Goal: Information Seeking & Learning: Learn about a topic

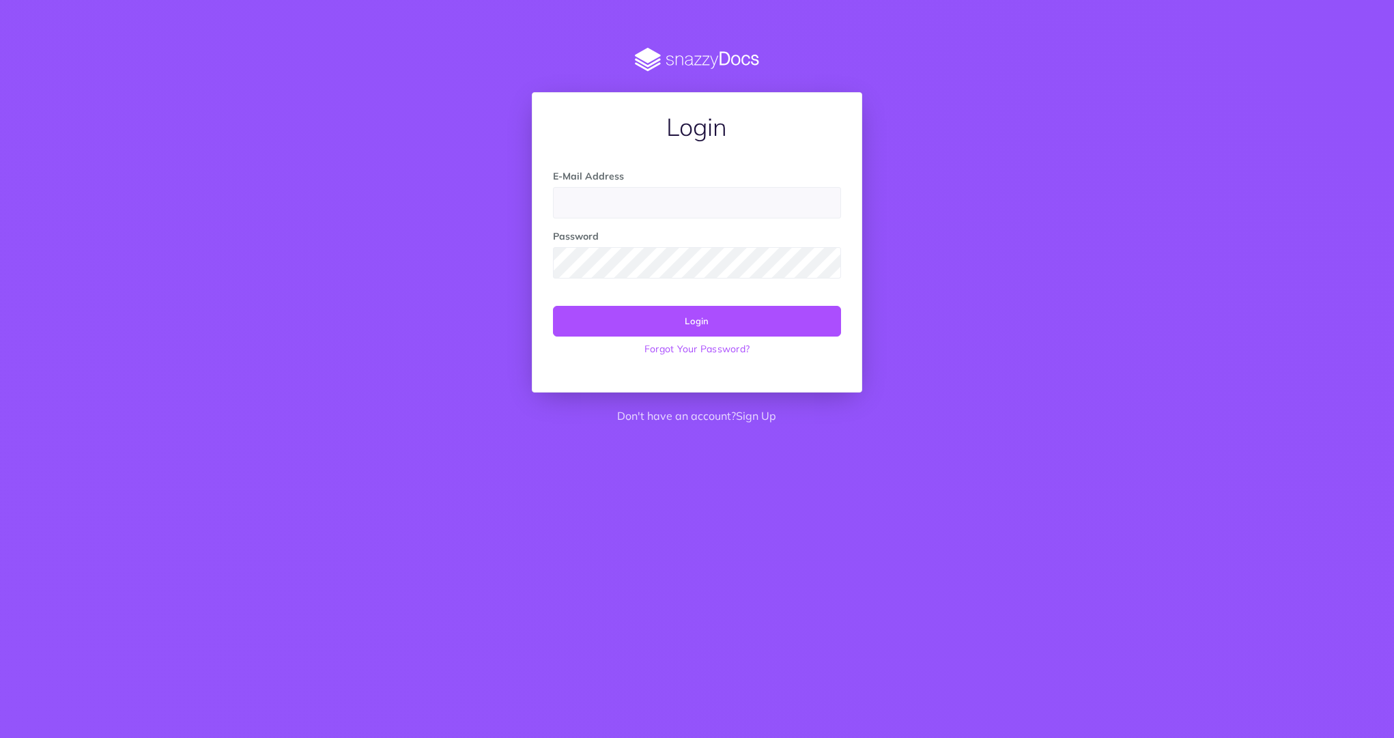
type input "[EMAIL_ADDRESS][DOMAIN_NAME]"
click at [680, 332] on button "Login" at bounding box center [696, 321] width 287 height 30
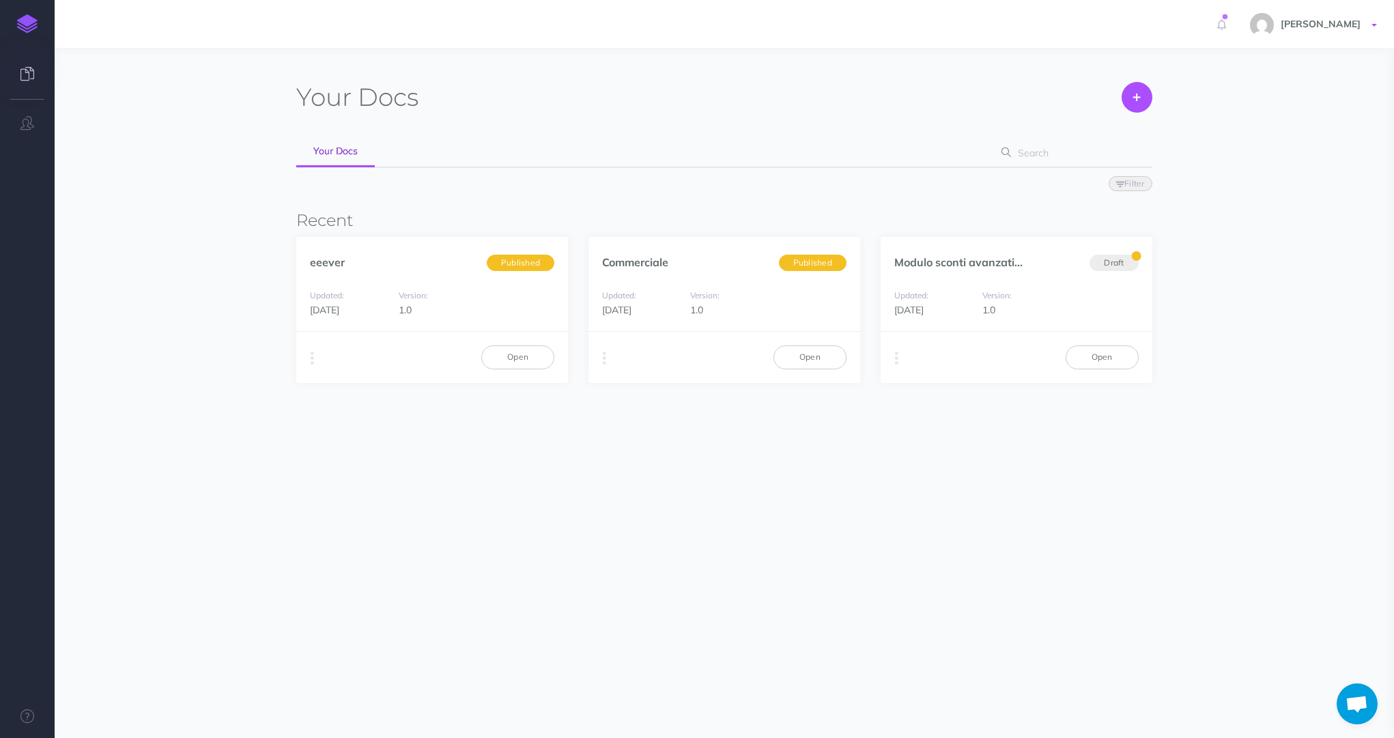
click at [1354, 23] on span "[PERSON_NAME]" at bounding box center [1320, 24] width 93 height 12
click at [354, 259] on div "eeever Published" at bounding box center [432, 255] width 272 height 36
click at [328, 261] on link "eeever" at bounding box center [327, 262] width 35 height 14
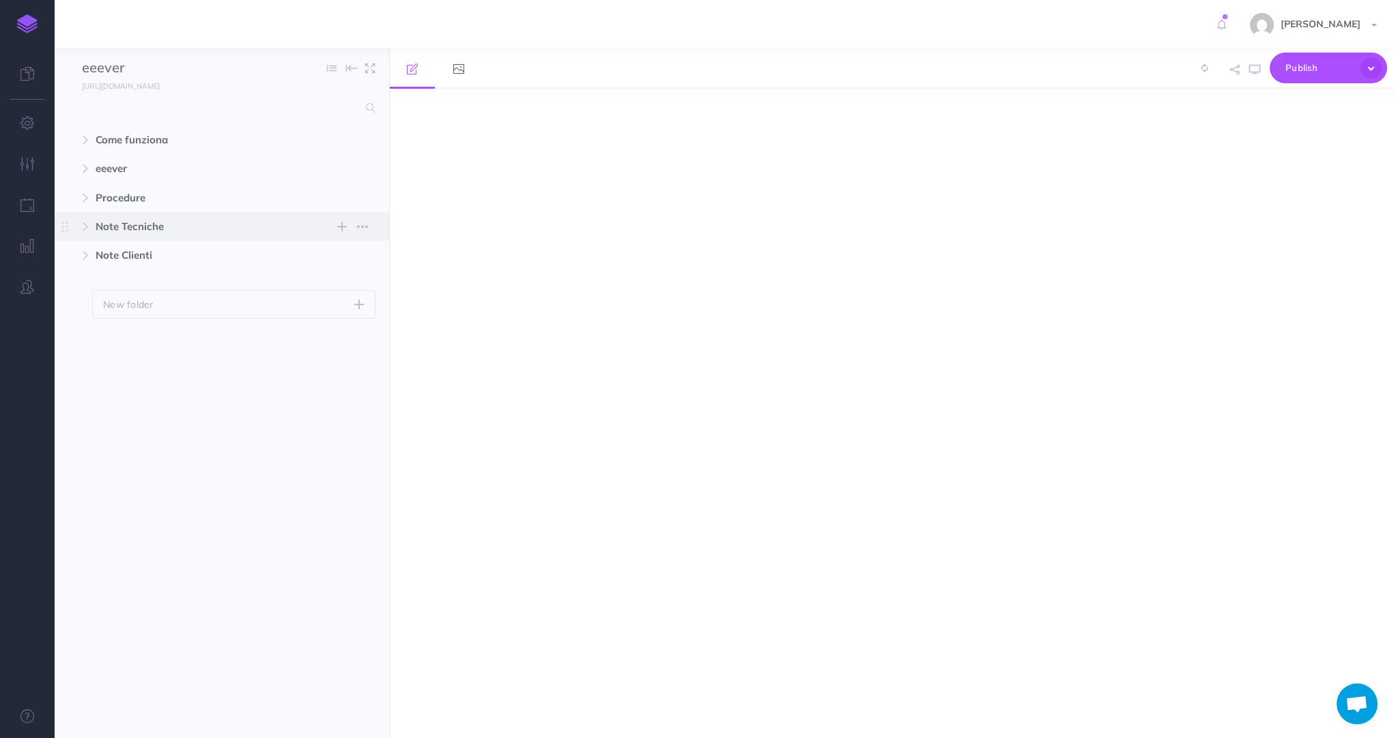
select select "null"
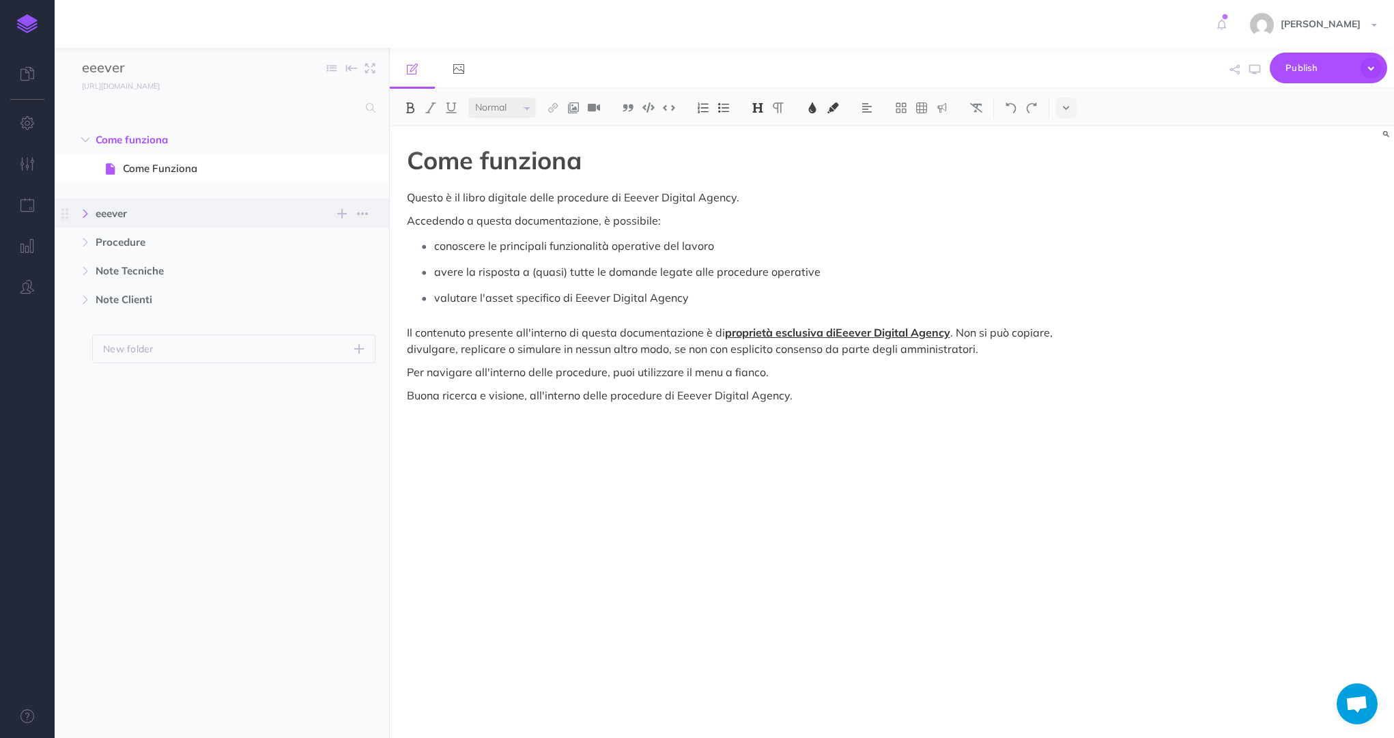
click at [91, 214] on button "button" at bounding box center [85, 213] width 25 height 16
drag, startPoint x: 80, startPoint y: 342, endPoint x: 91, endPoint y: 349, distance: 13.8
click at [80, 342] on button "button" at bounding box center [85, 344] width 25 height 16
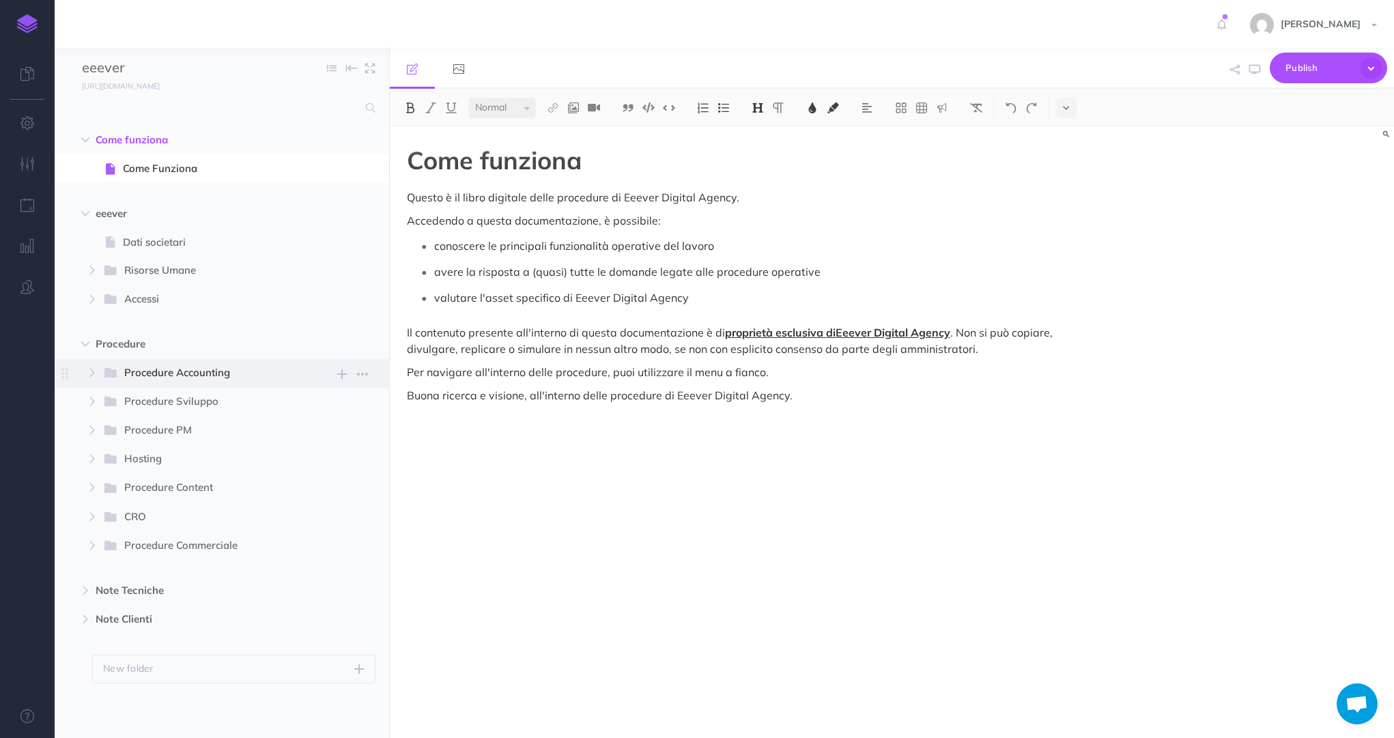
click at [216, 379] on span "Procedure Accounting" at bounding box center [205, 373] width 162 height 18
select select "null"
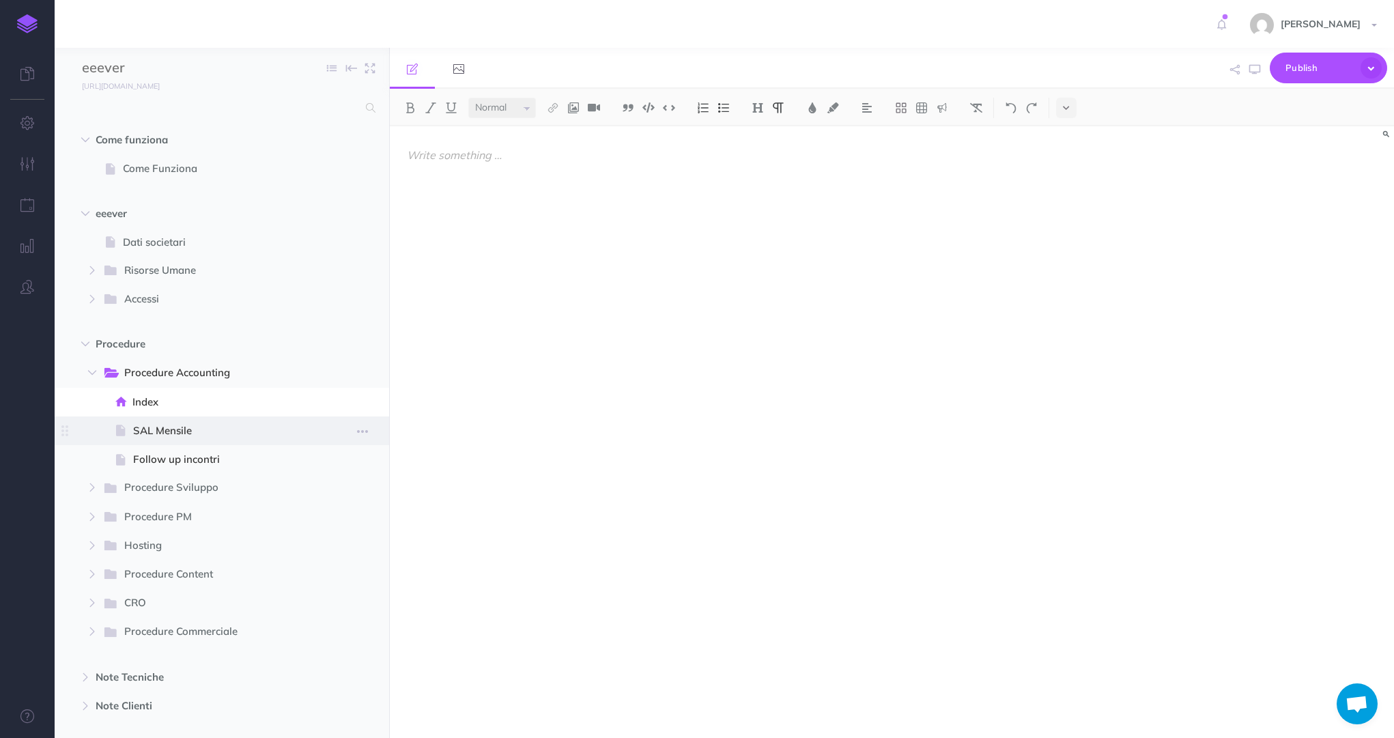
click at [176, 431] on span "SAL Mensile" at bounding box center [220, 430] width 174 height 16
select select "null"
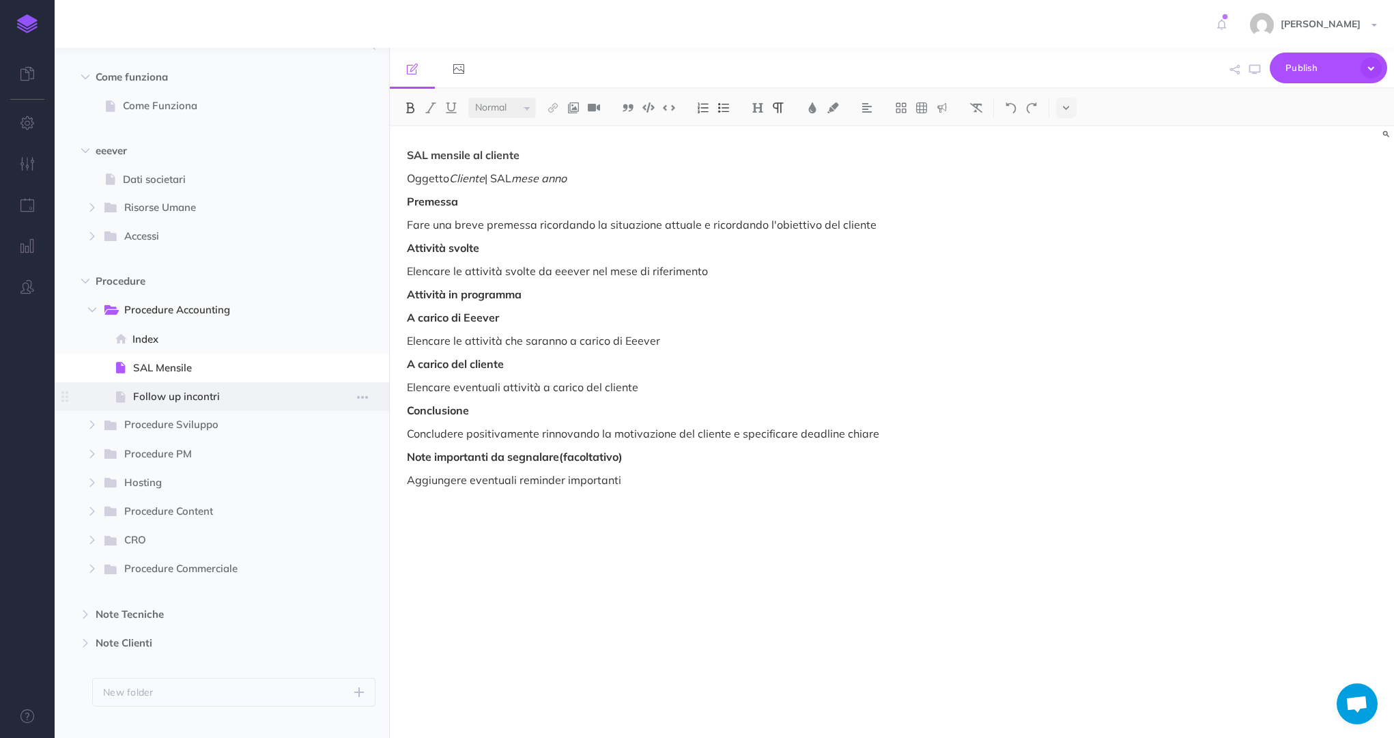
scroll to position [86, 0]
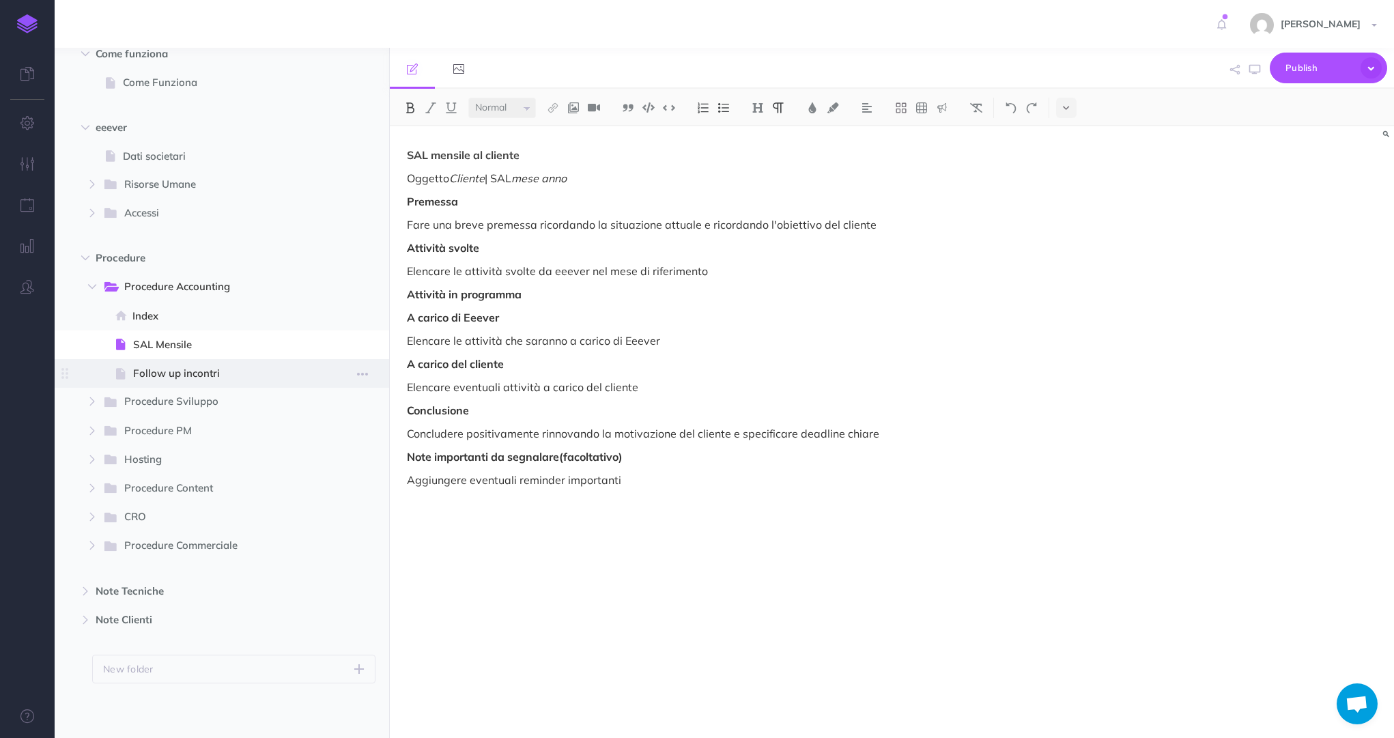
click at [173, 379] on span "Follow up incontri" at bounding box center [220, 373] width 174 height 16
select select "null"
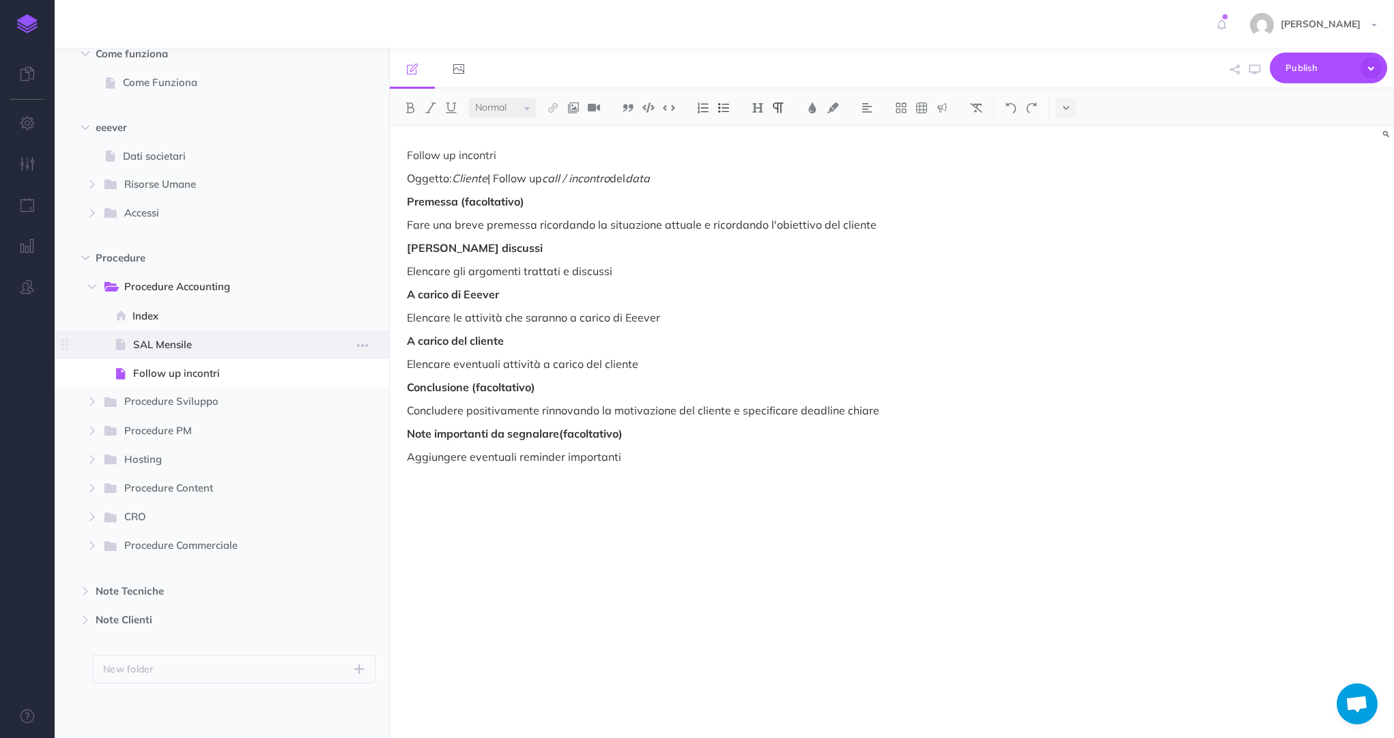
click at [173, 347] on span "SAL Mensile" at bounding box center [220, 344] width 174 height 16
select select "null"
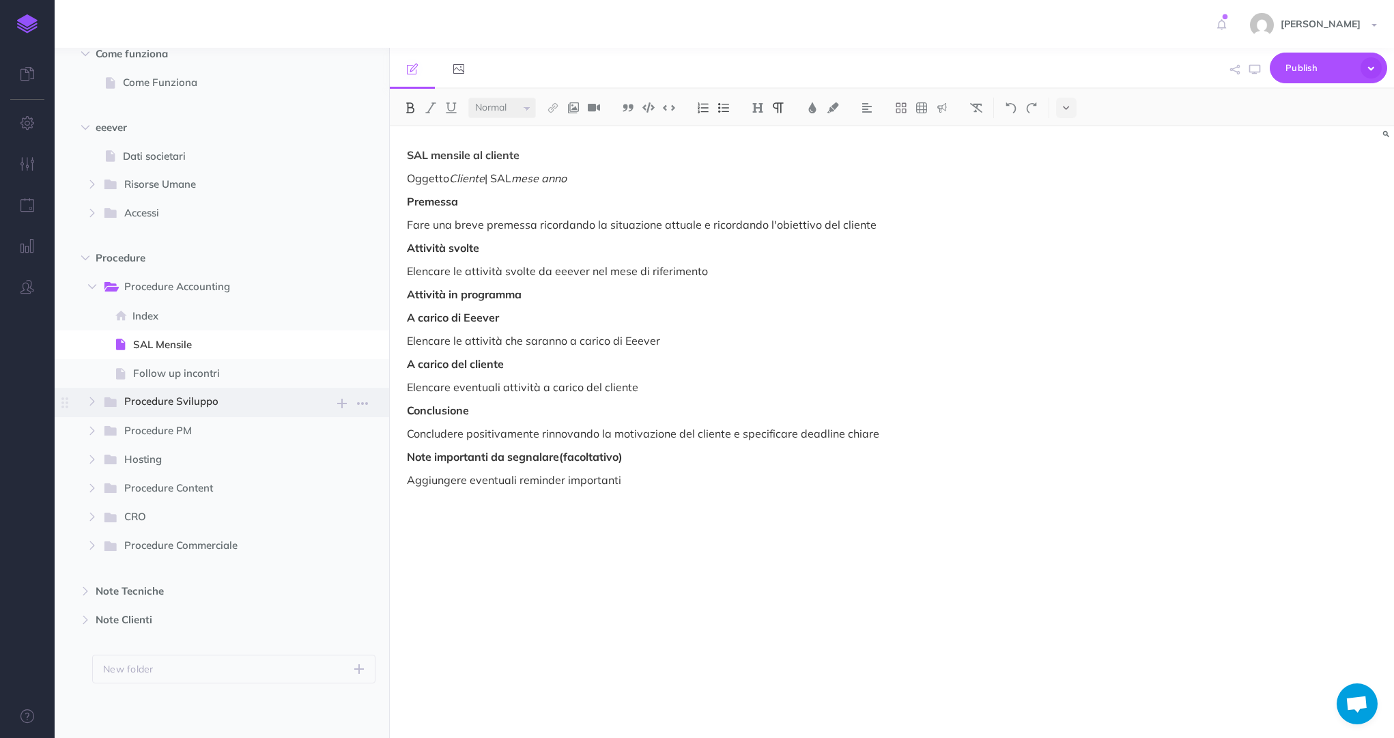
click at [177, 404] on span "Procedure Sviluppo" at bounding box center [205, 402] width 162 height 18
select select "null"
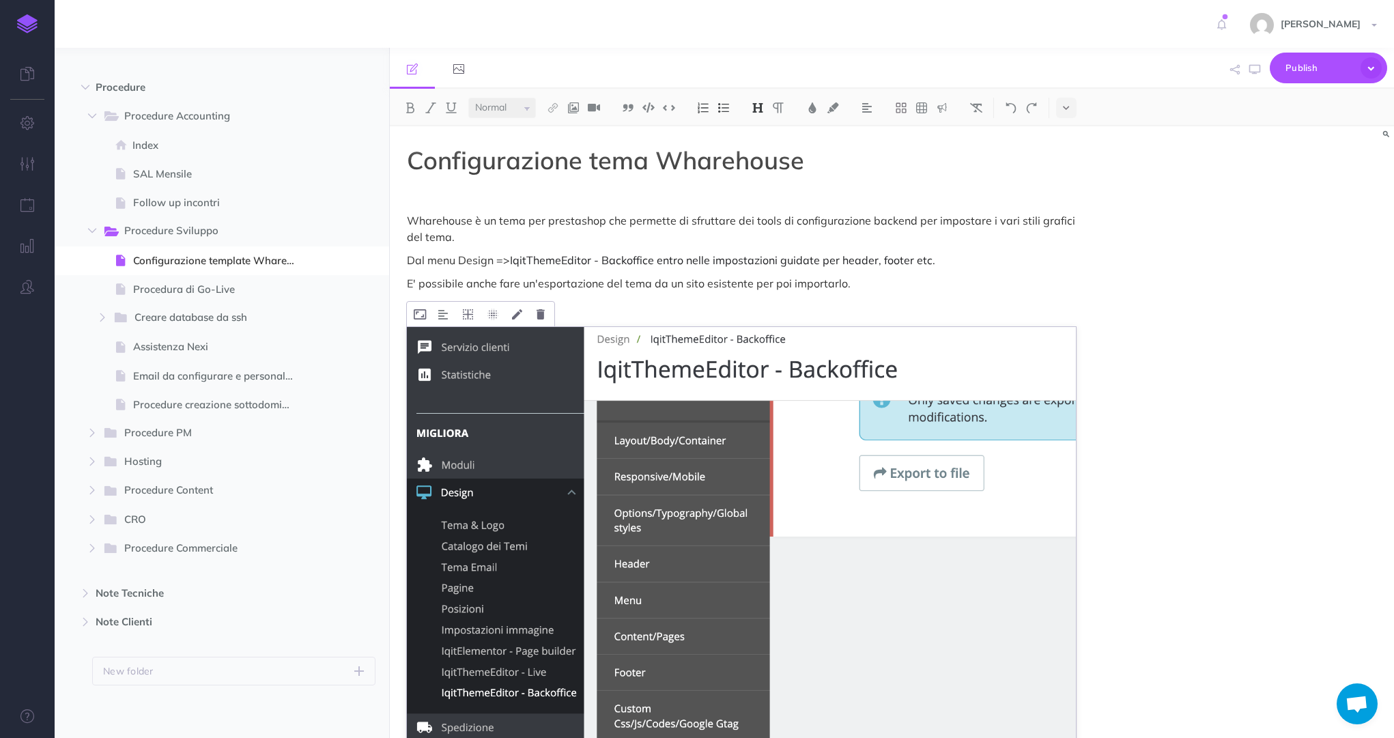
scroll to position [238, 0]
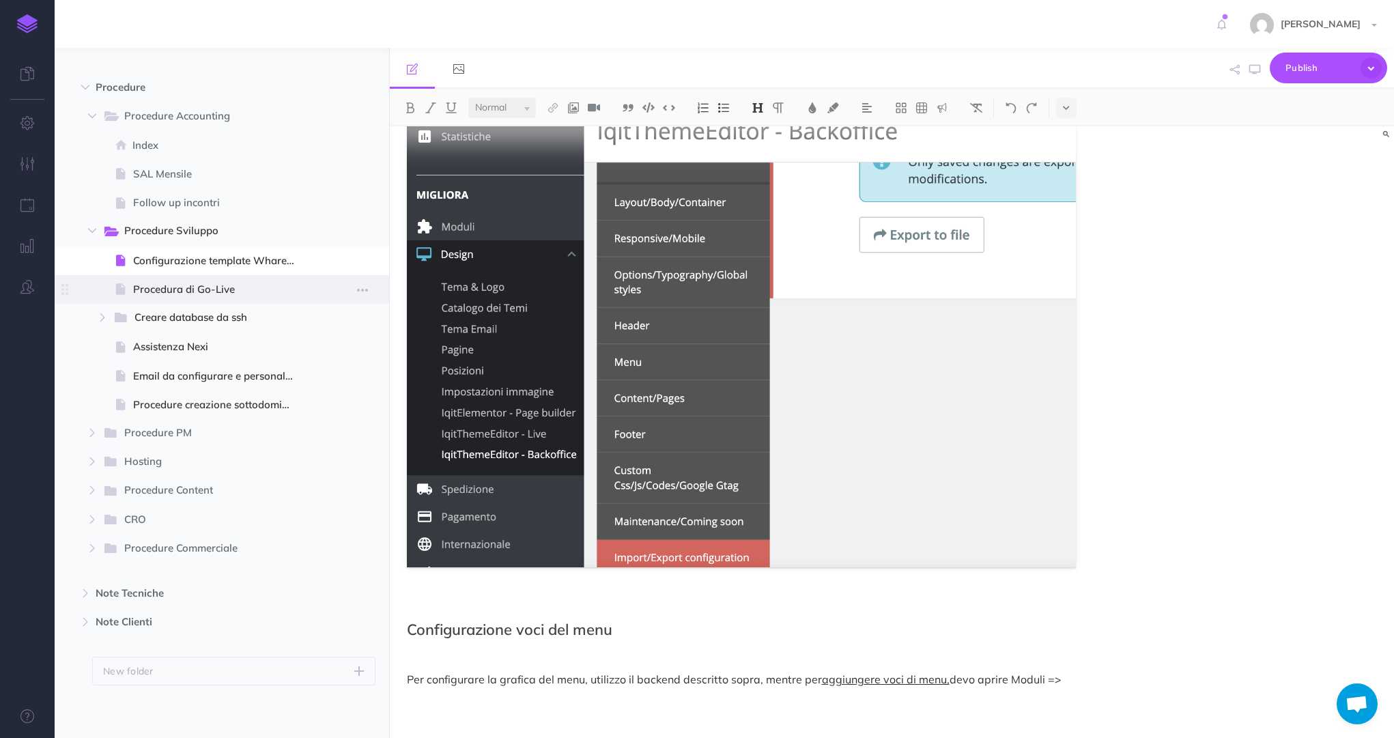
click at [155, 281] on span "Procedura di Go-Live" at bounding box center [220, 289] width 174 height 16
select select "null"
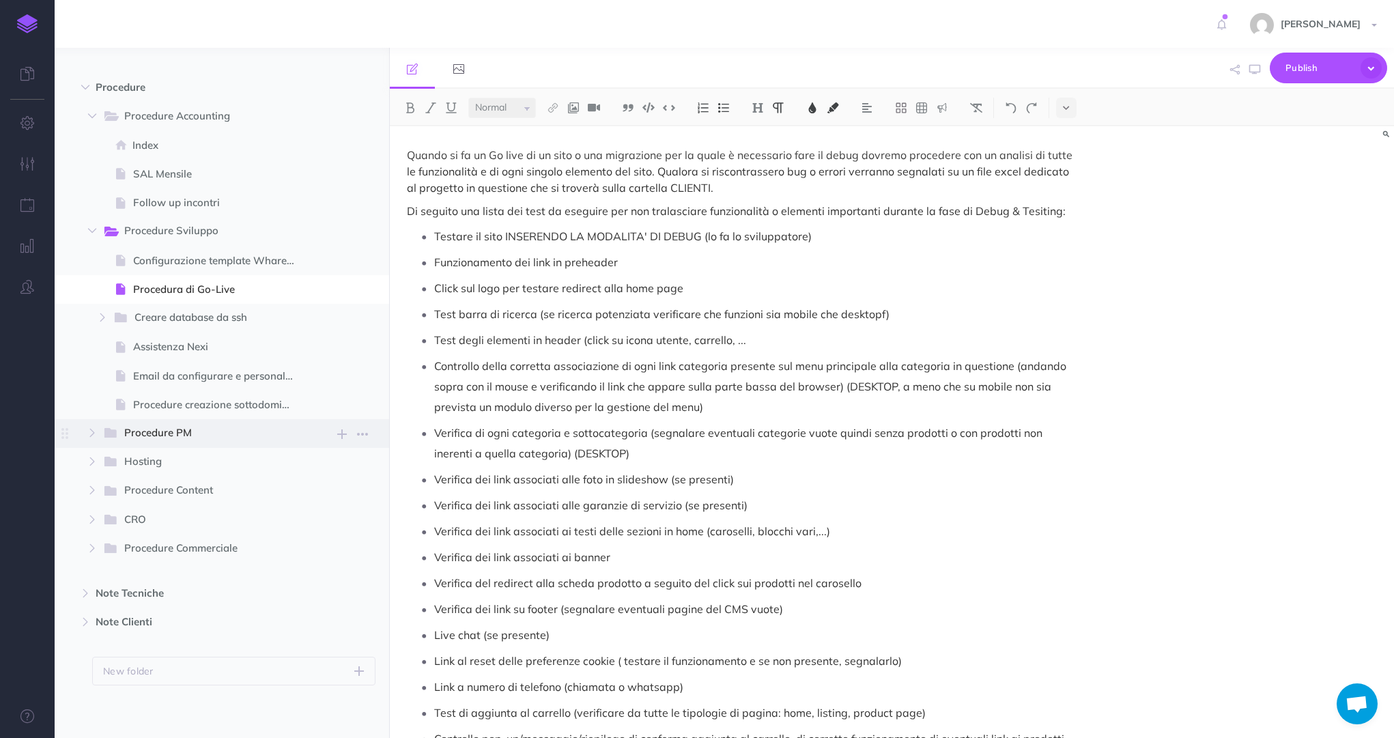
scroll to position [259, 0]
click at [153, 433] on span "Procedure PM" at bounding box center [205, 431] width 162 height 18
select select "null"
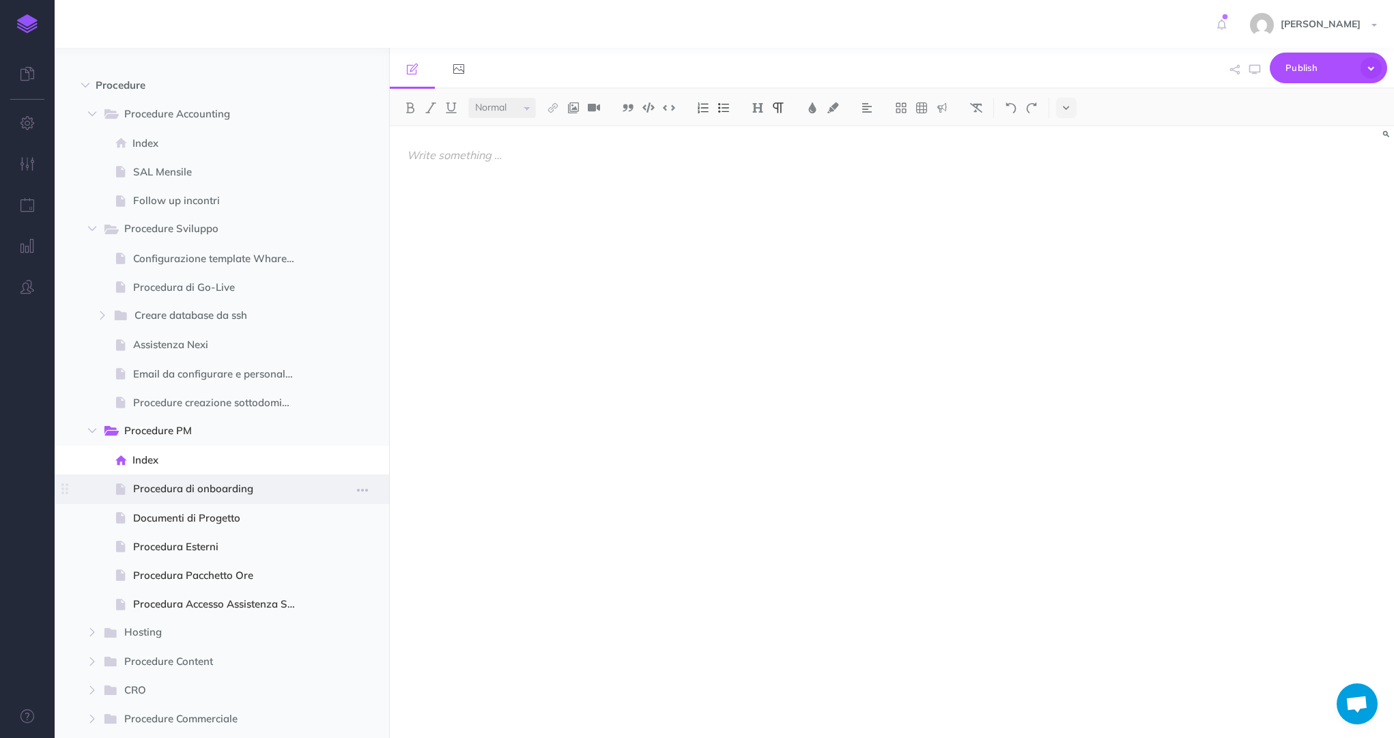
click at [183, 490] on span "Procedura di onboarding" at bounding box center [220, 488] width 174 height 16
select select "null"
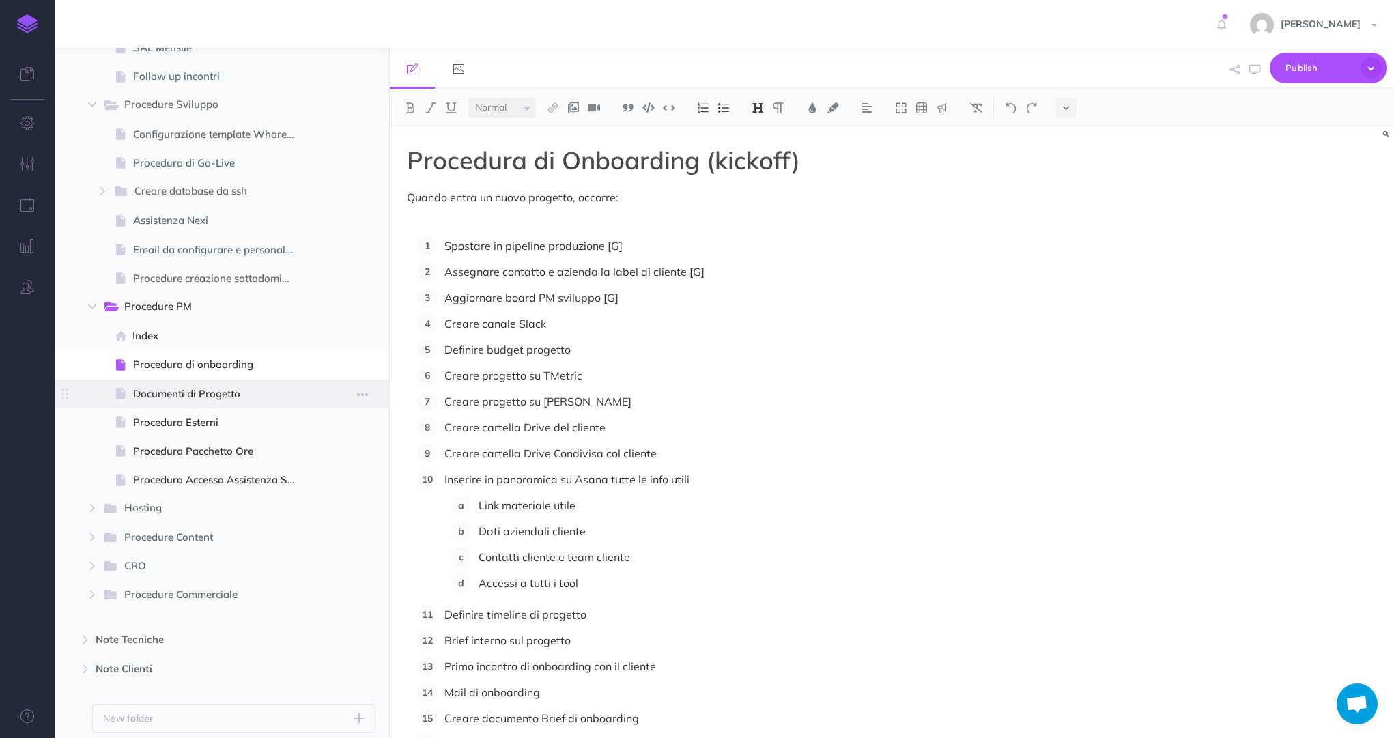
scroll to position [432, 0]
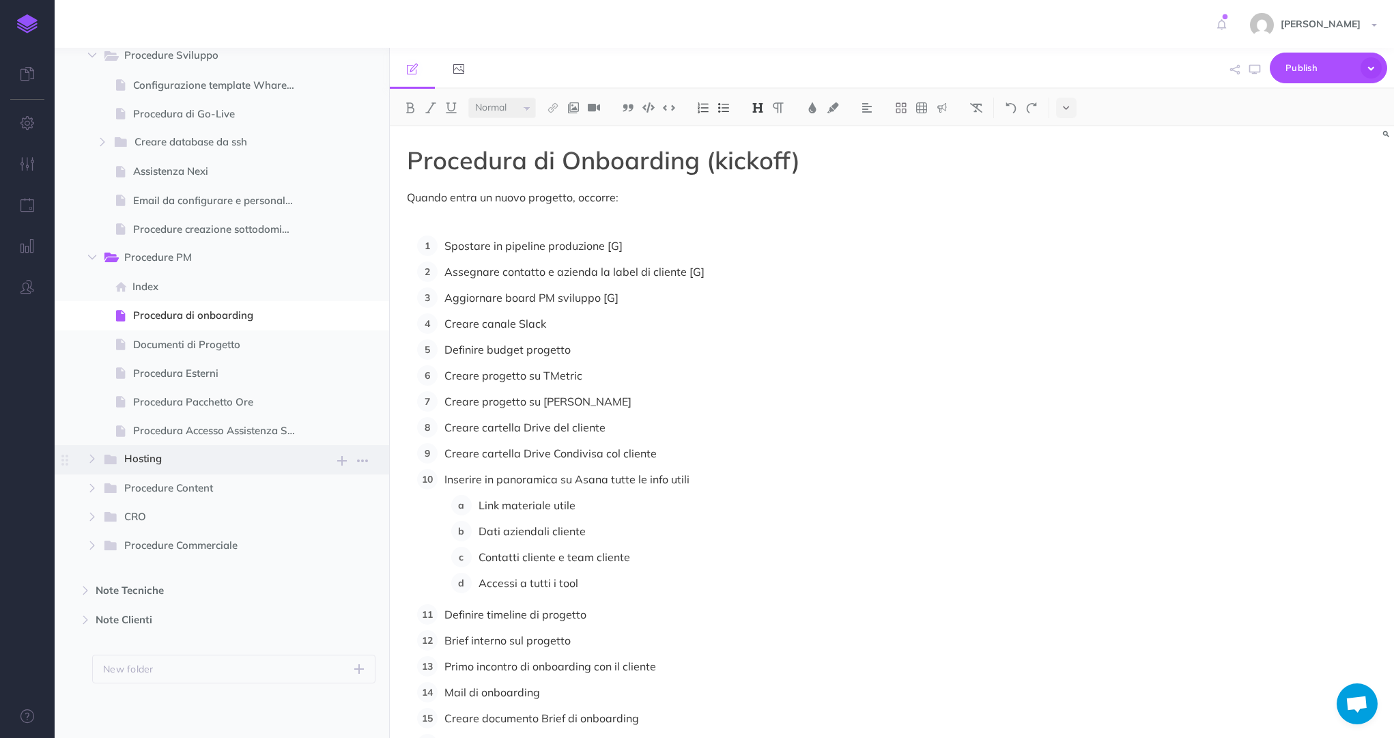
click at [170, 467] on span "Hosting" at bounding box center [205, 459] width 162 height 18
select select "null"
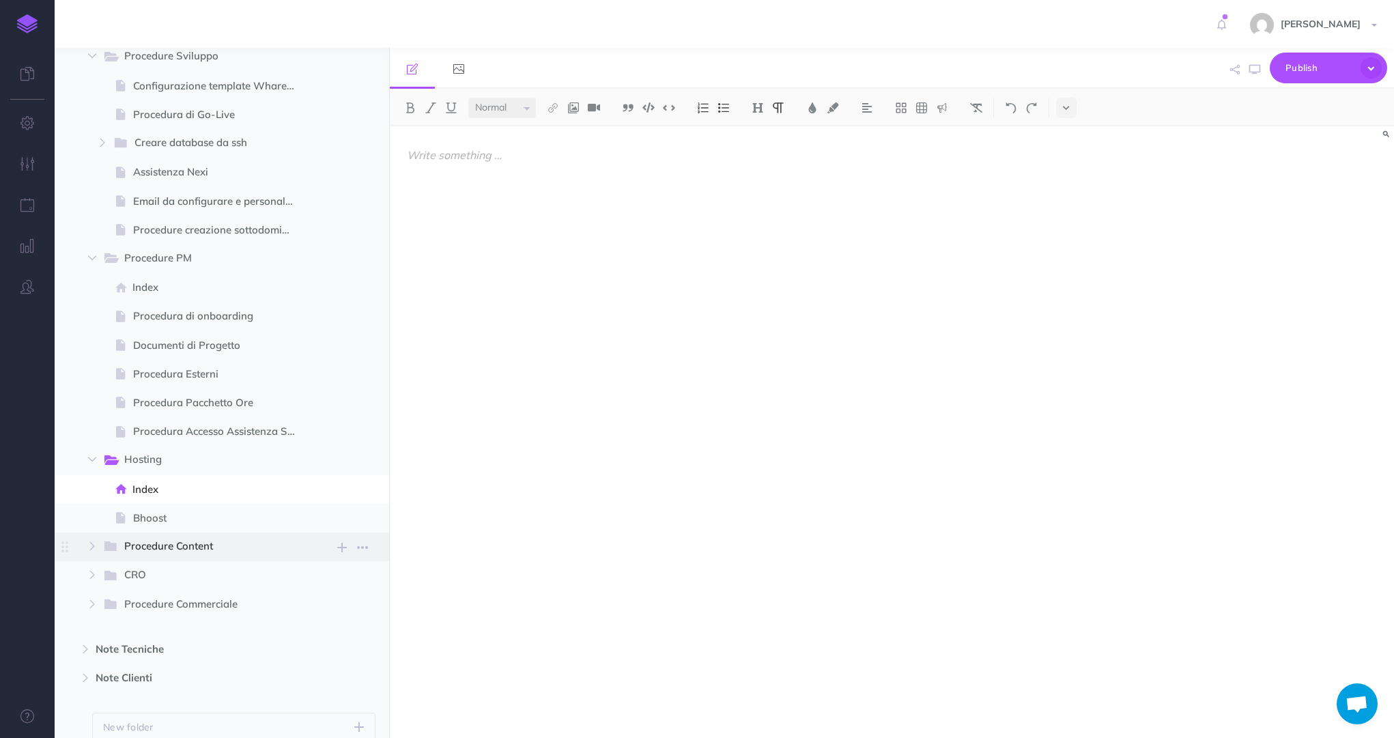
scroll to position [489, 0]
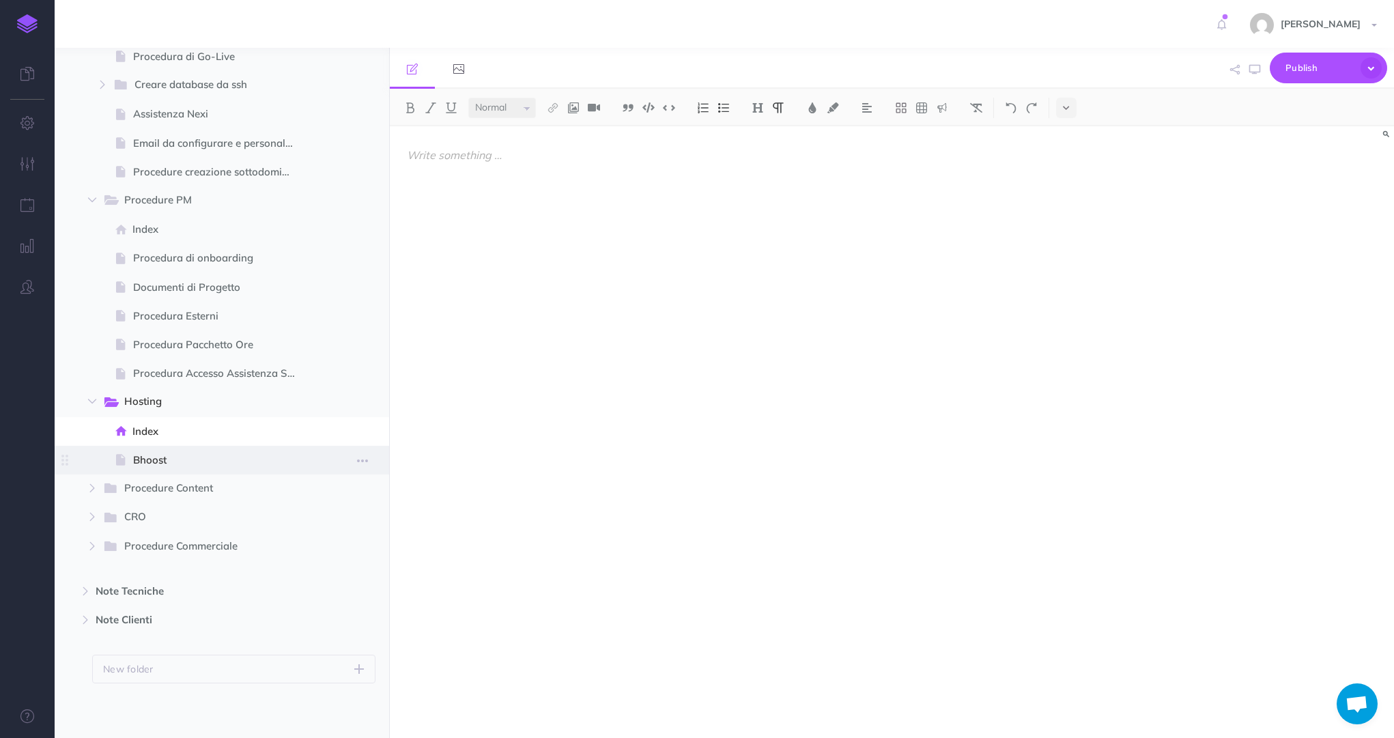
click at [150, 460] on span "Bhoost" at bounding box center [220, 460] width 174 height 16
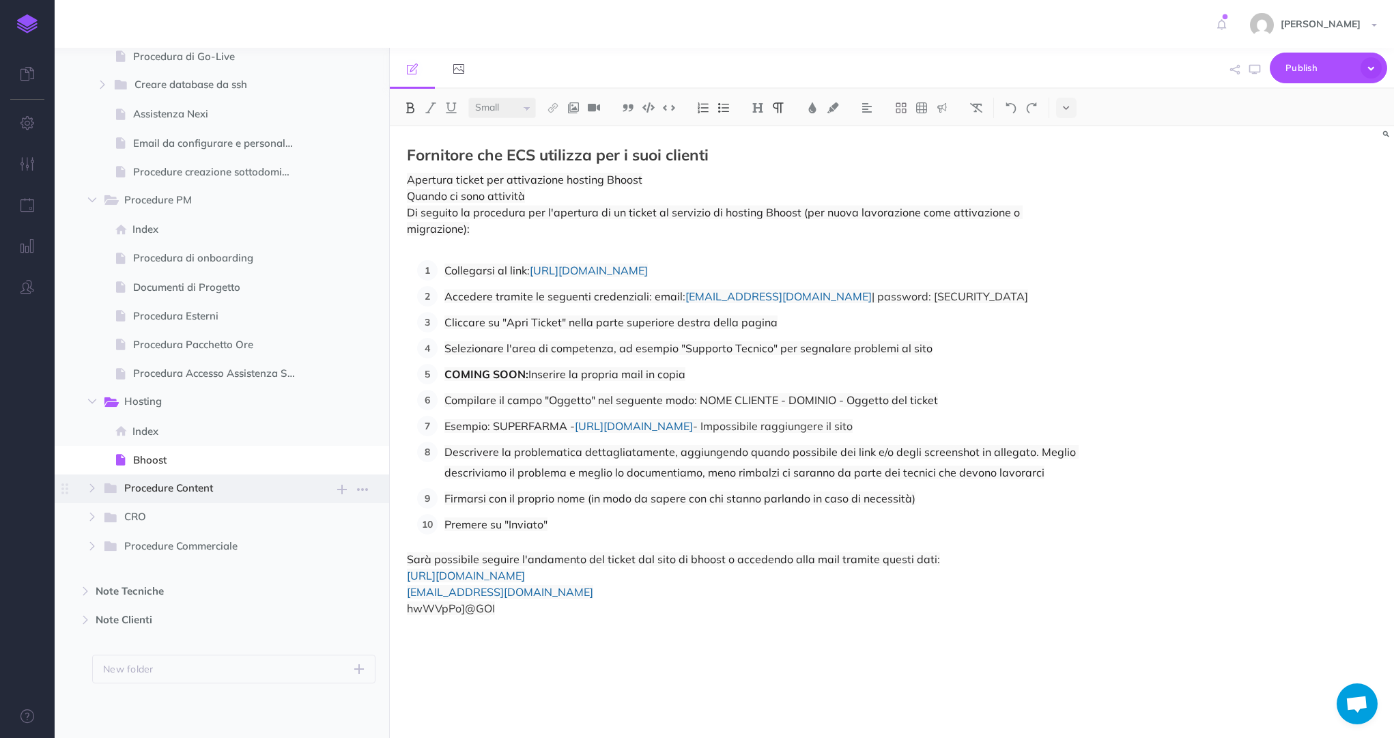
click at [193, 498] on span "Procedure Content" at bounding box center [205, 489] width 162 height 18
select select "null"
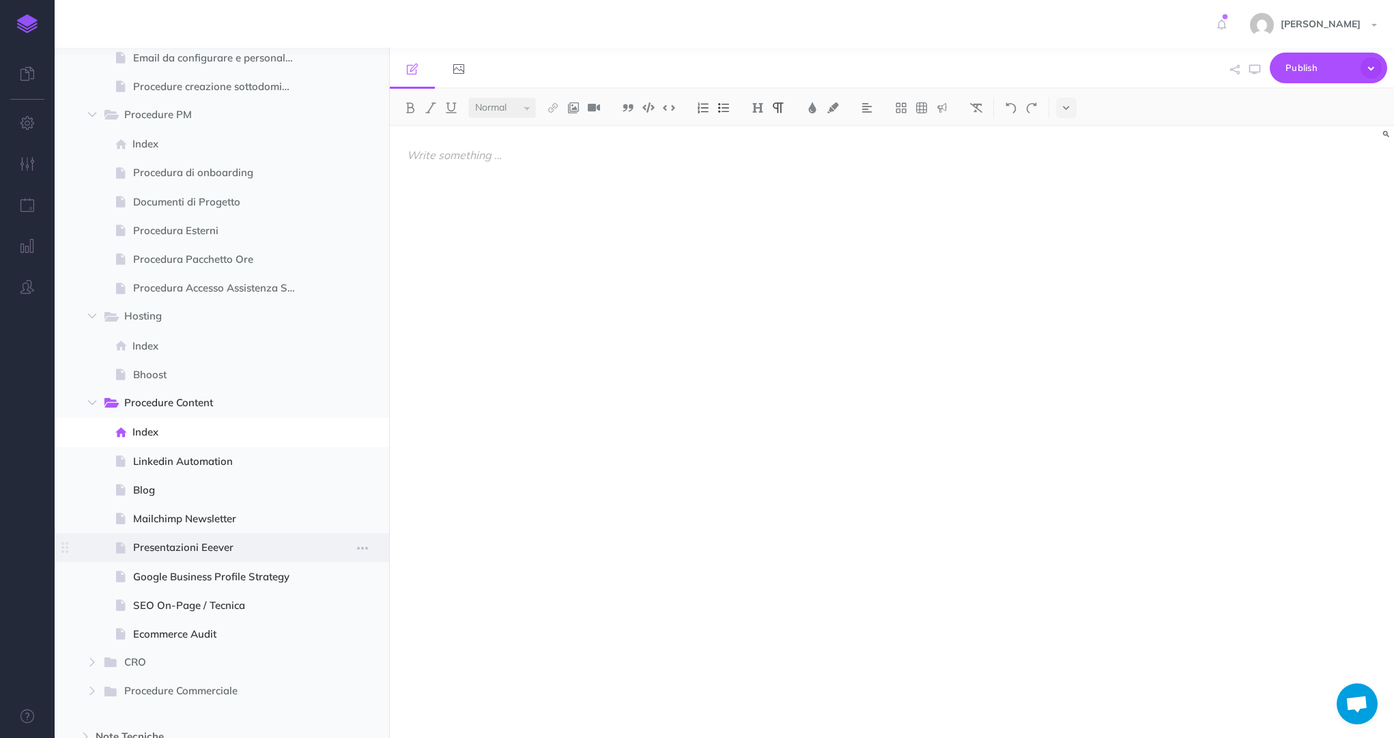
scroll to position [695, 0]
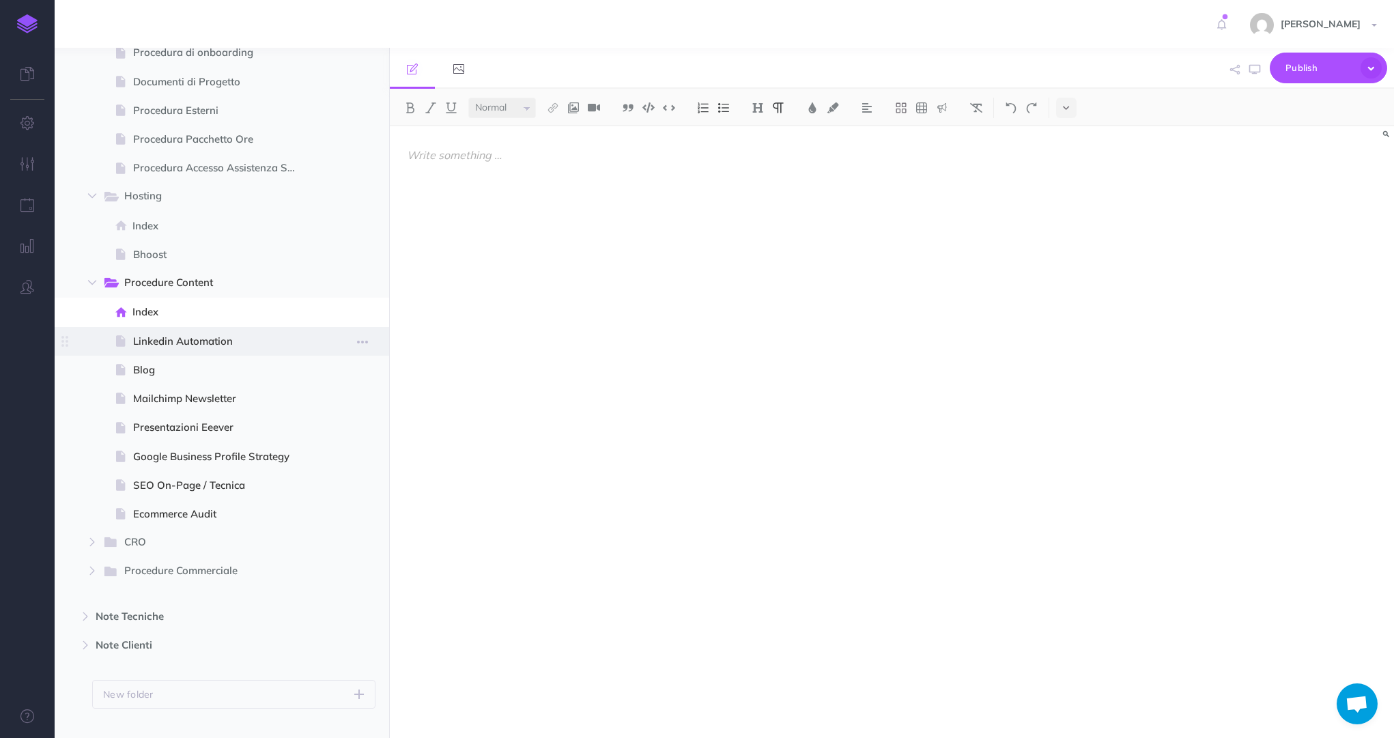
click at [214, 340] on span "Linkedin Automation" at bounding box center [220, 341] width 174 height 16
select select "null"
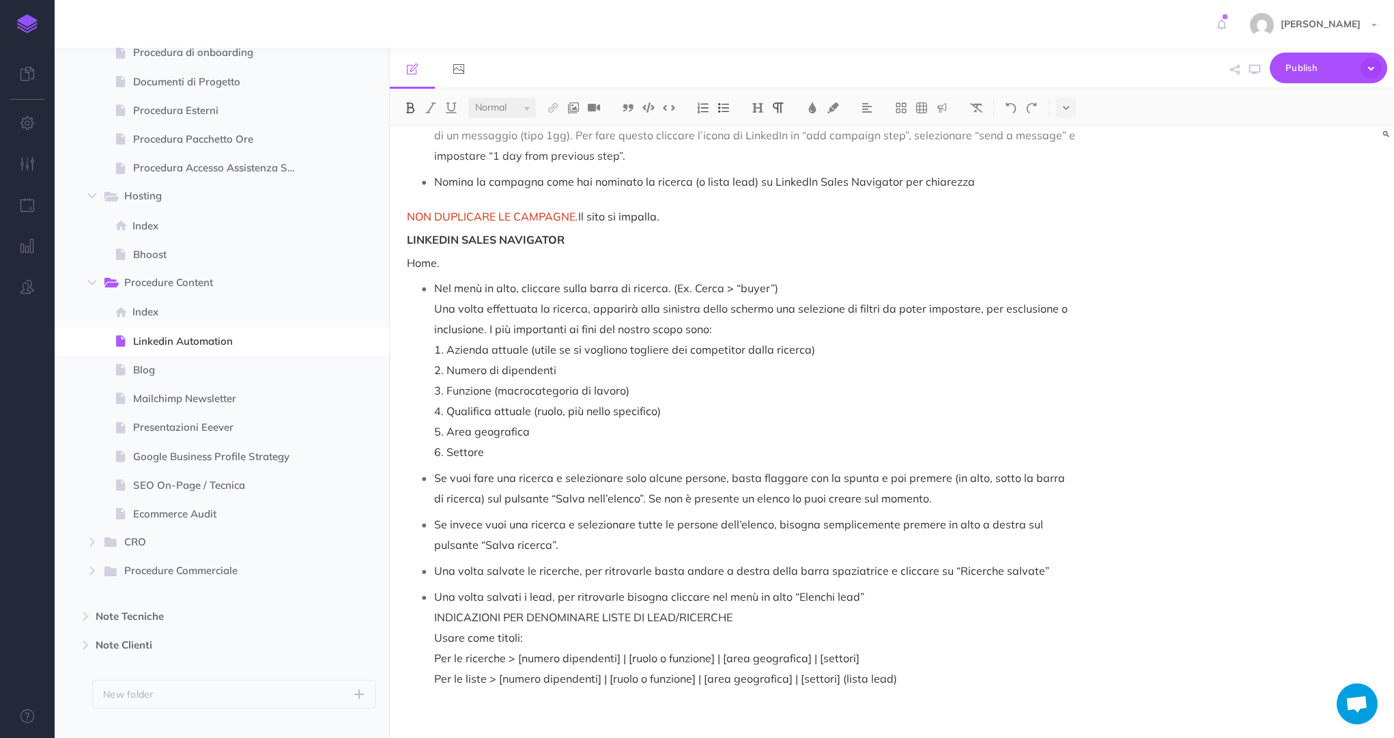
scroll to position [351, 0]
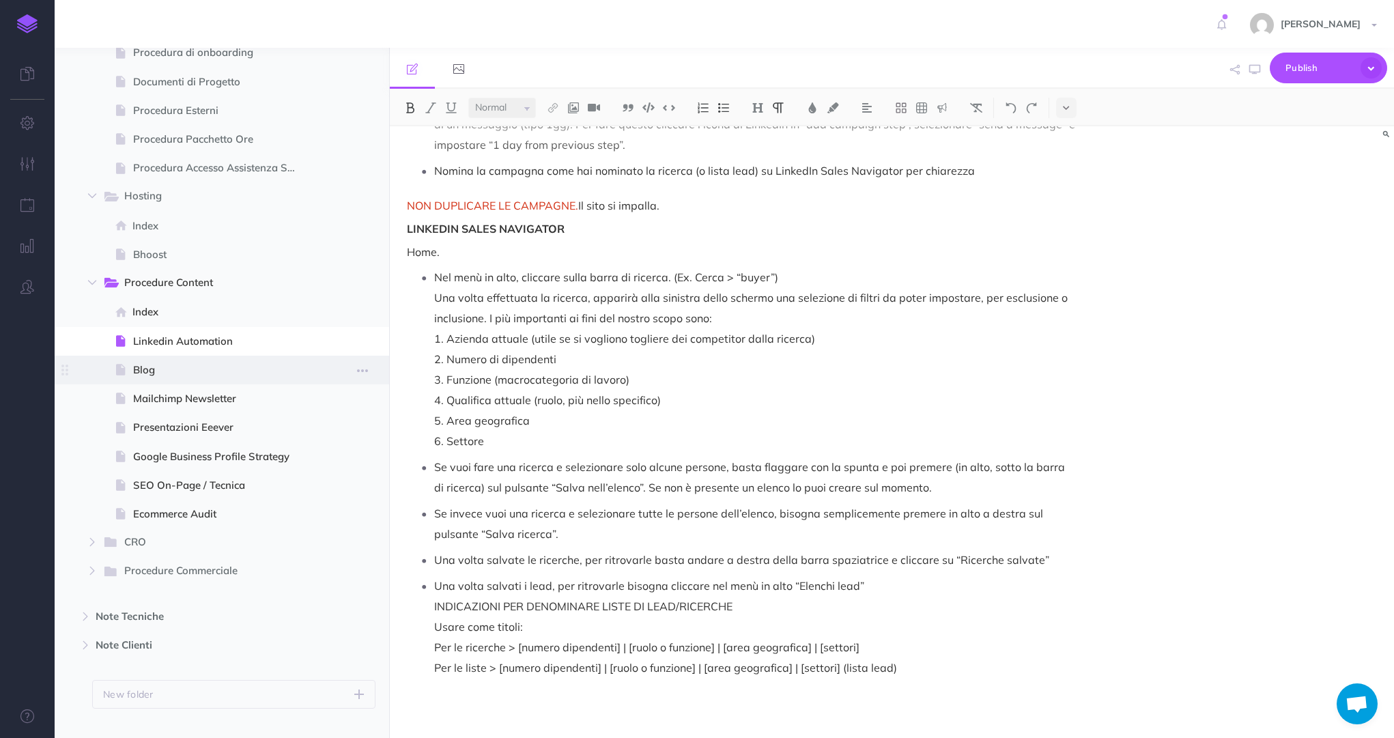
click at [211, 376] on span "Blog" at bounding box center [220, 370] width 174 height 16
select select "null"
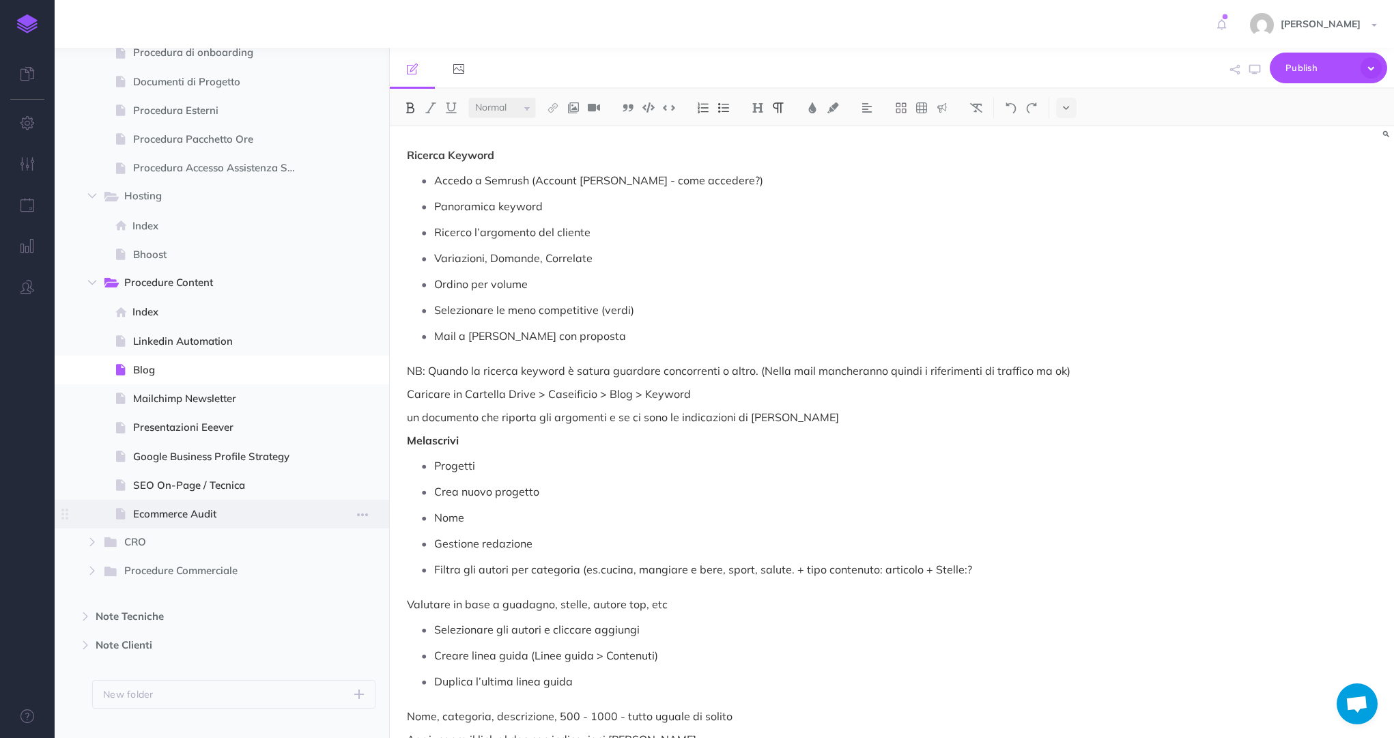
click at [184, 508] on span "Ecommerce Audit" at bounding box center [220, 514] width 174 height 16
select select "null"
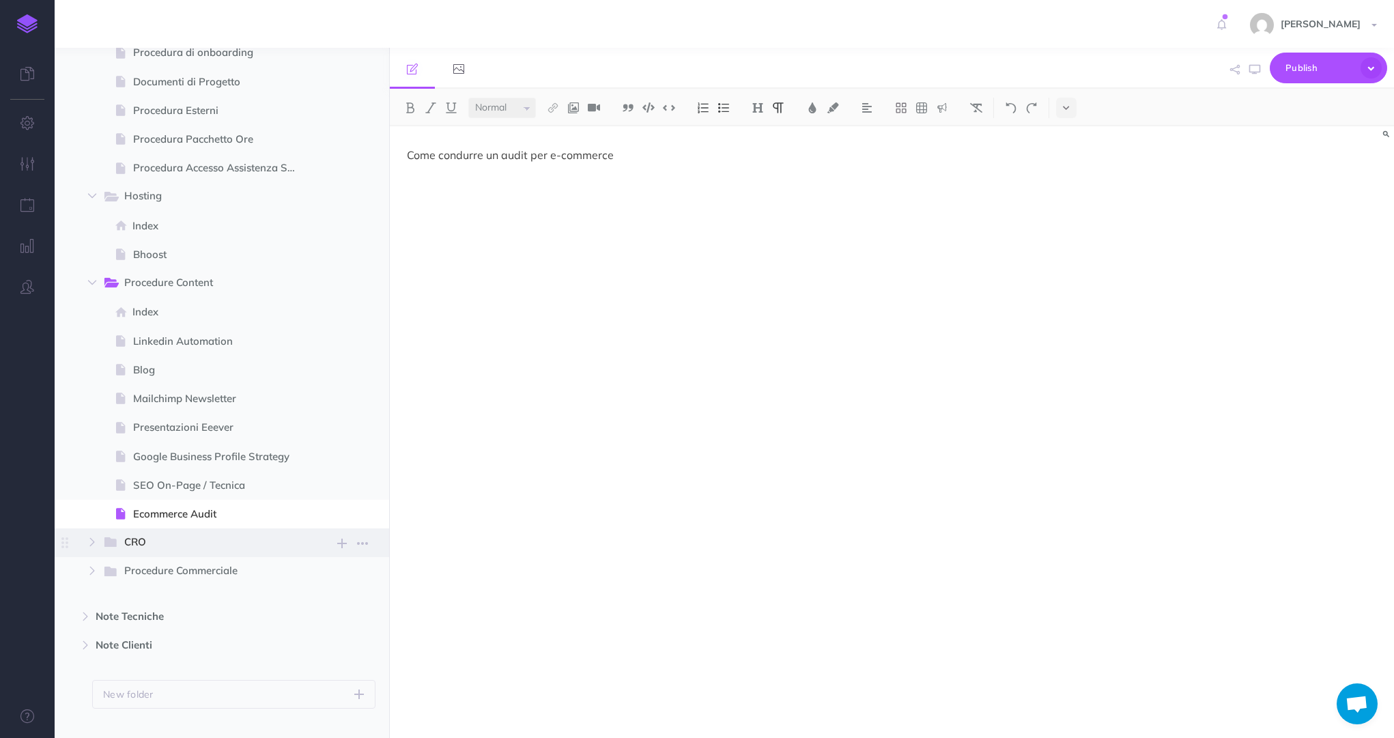
click at [171, 549] on span "CRO" at bounding box center [205, 543] width 162 height 18
select select "null"
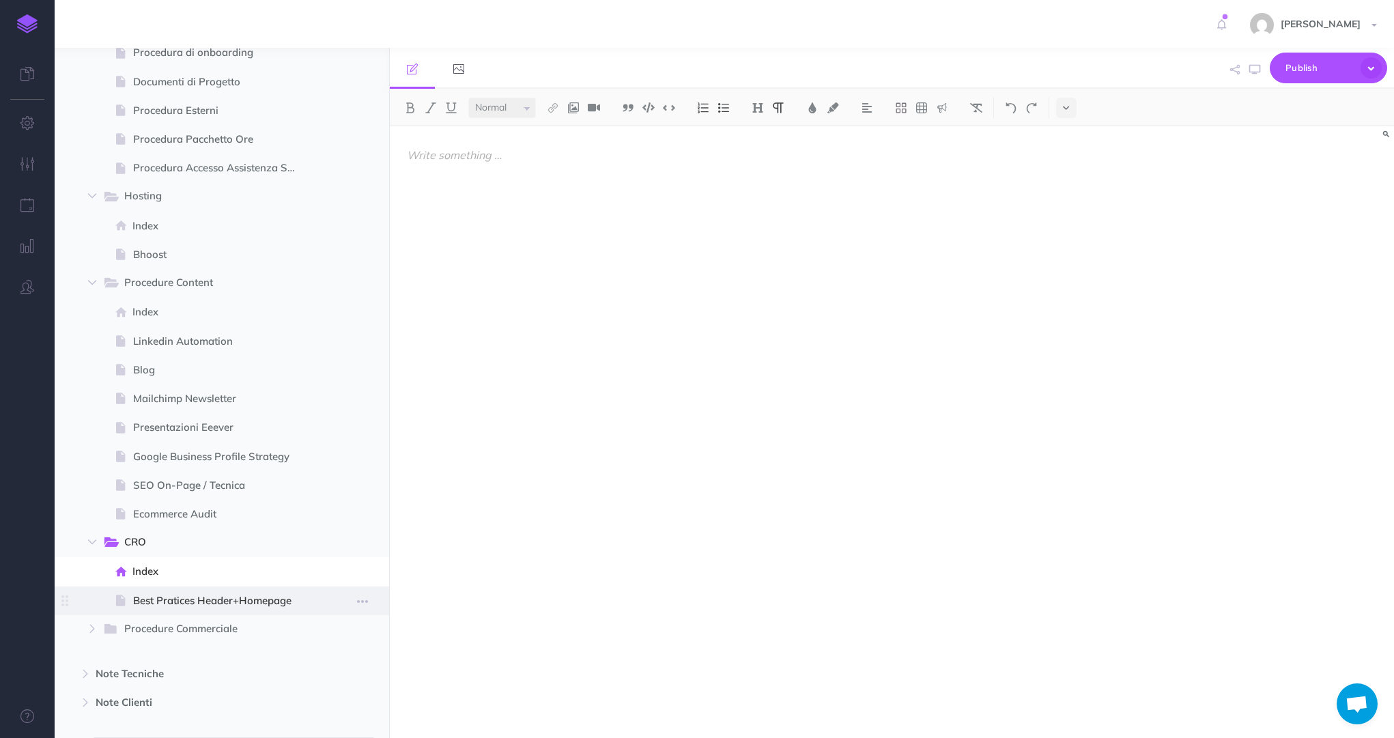
click at [180, 599] on span "Best Pratices Header+Homepage" at bounding box center [220, 600] width 174 height 16
select select "null"
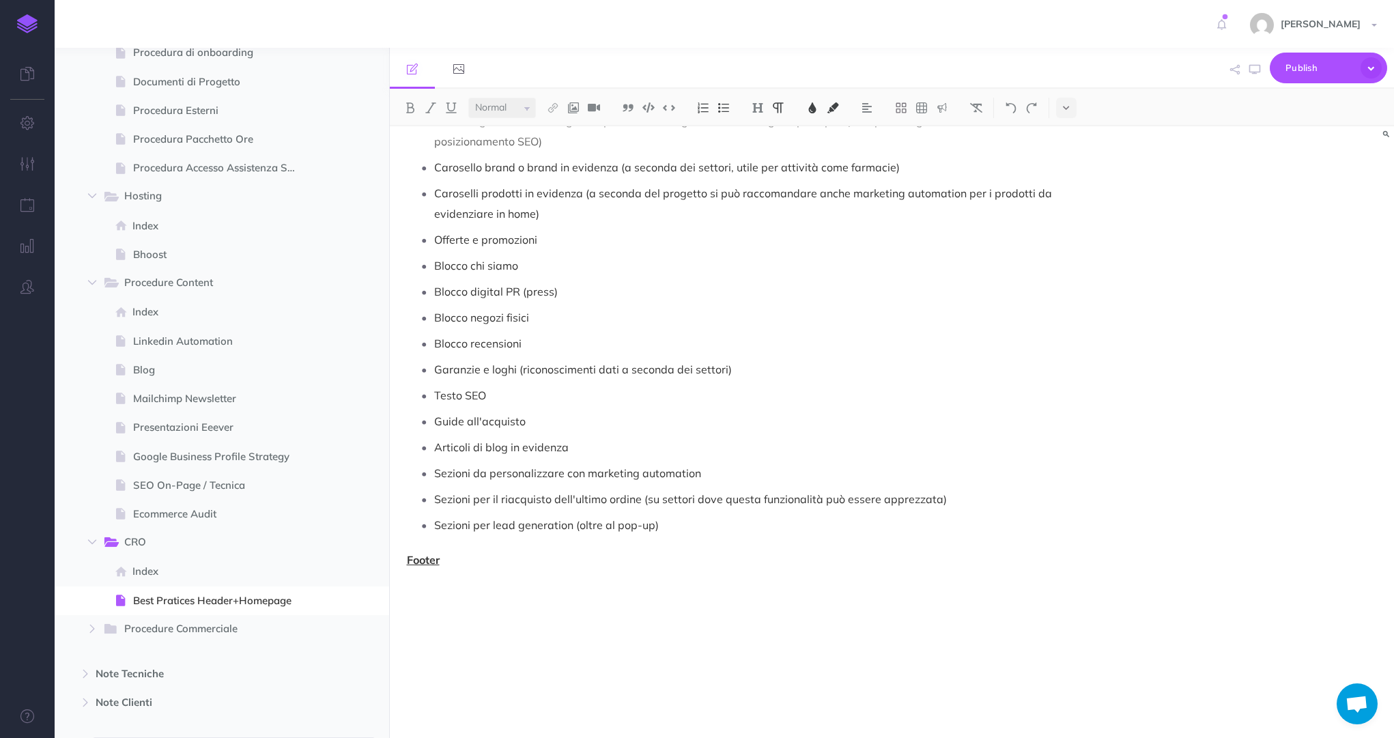
scroll to position [803, 0]
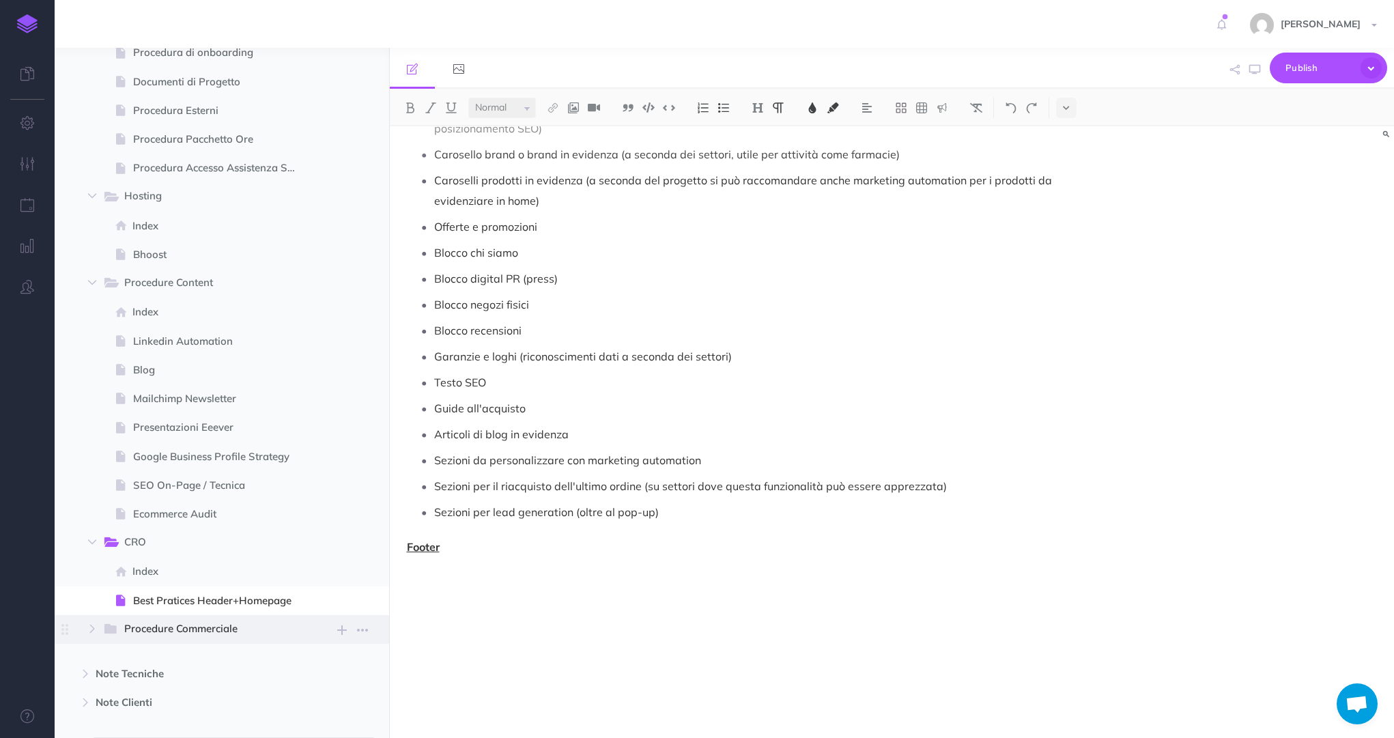
click at [172, 629] on span "Procedure Commerciale" at bounding box center [205, 629] width 162 height 18
select select "null"
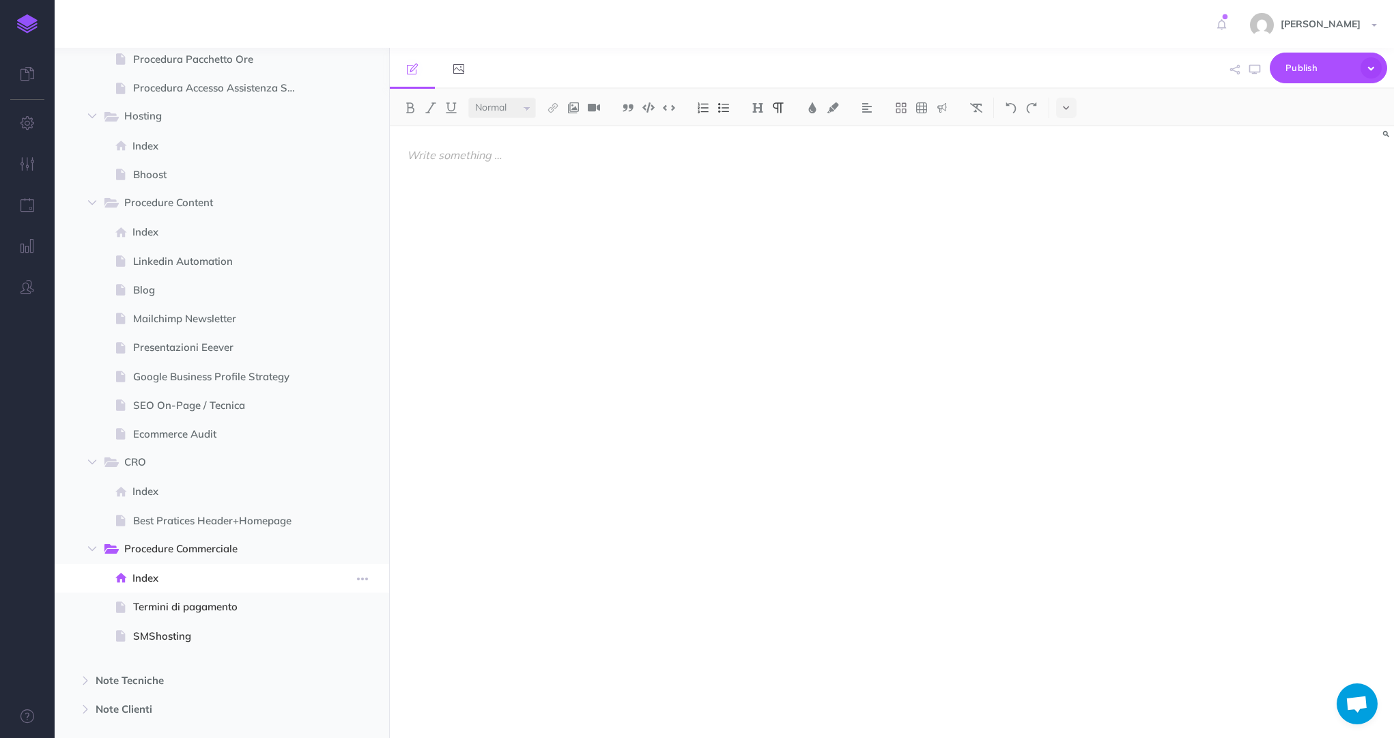
scroll to position [864, 0]
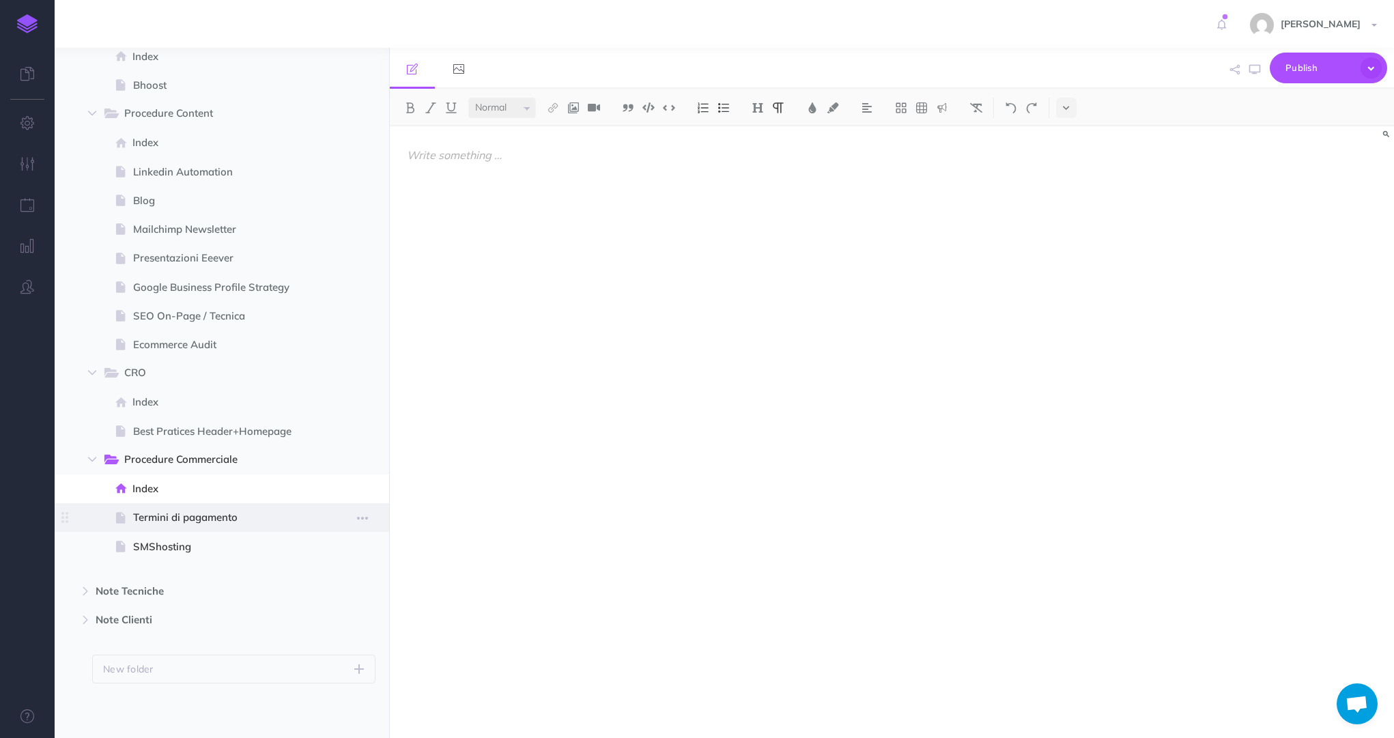
click at [206, 518] on span "Termini di pagamento" at bounding box center [220, 517] width 174 height 16
select select "null"
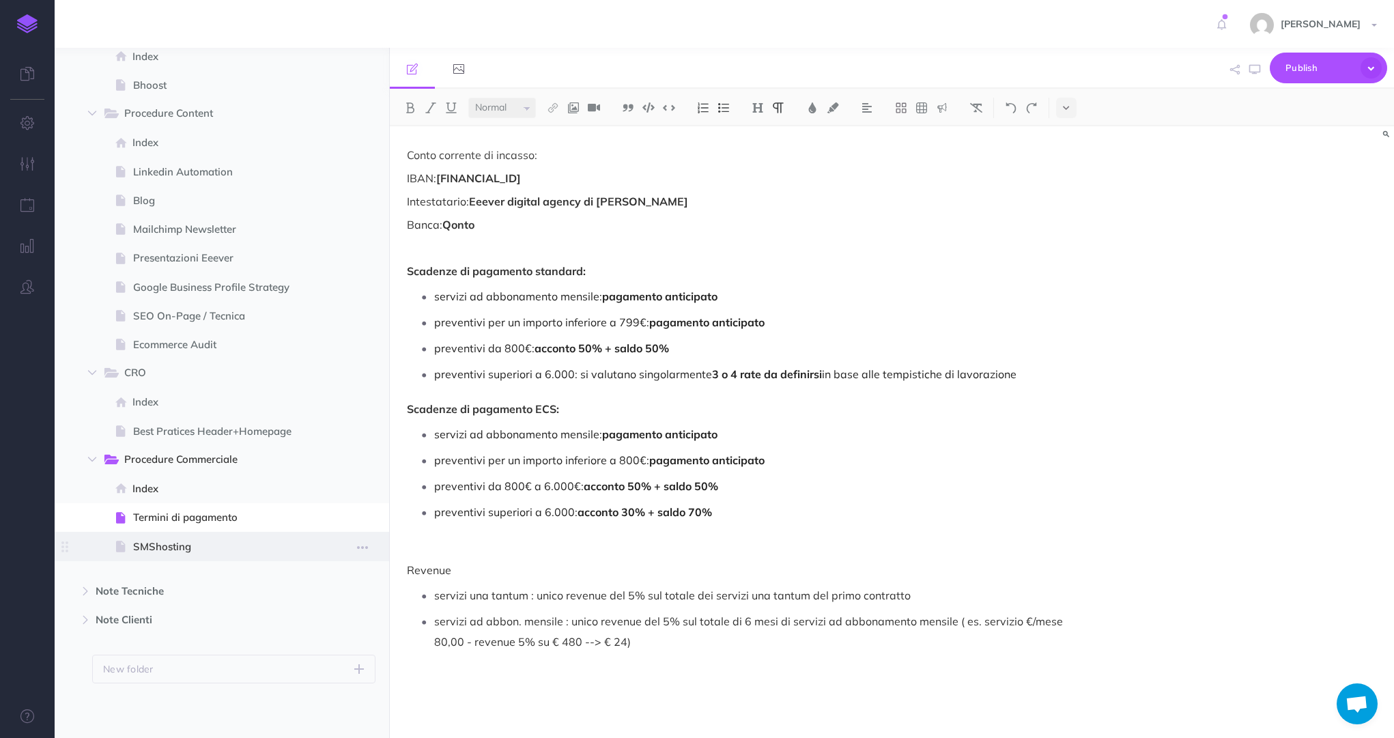
click at [190, 548] on span "SMShosting" at bounding box center [220, 546] width 174 height 16
select select "null"
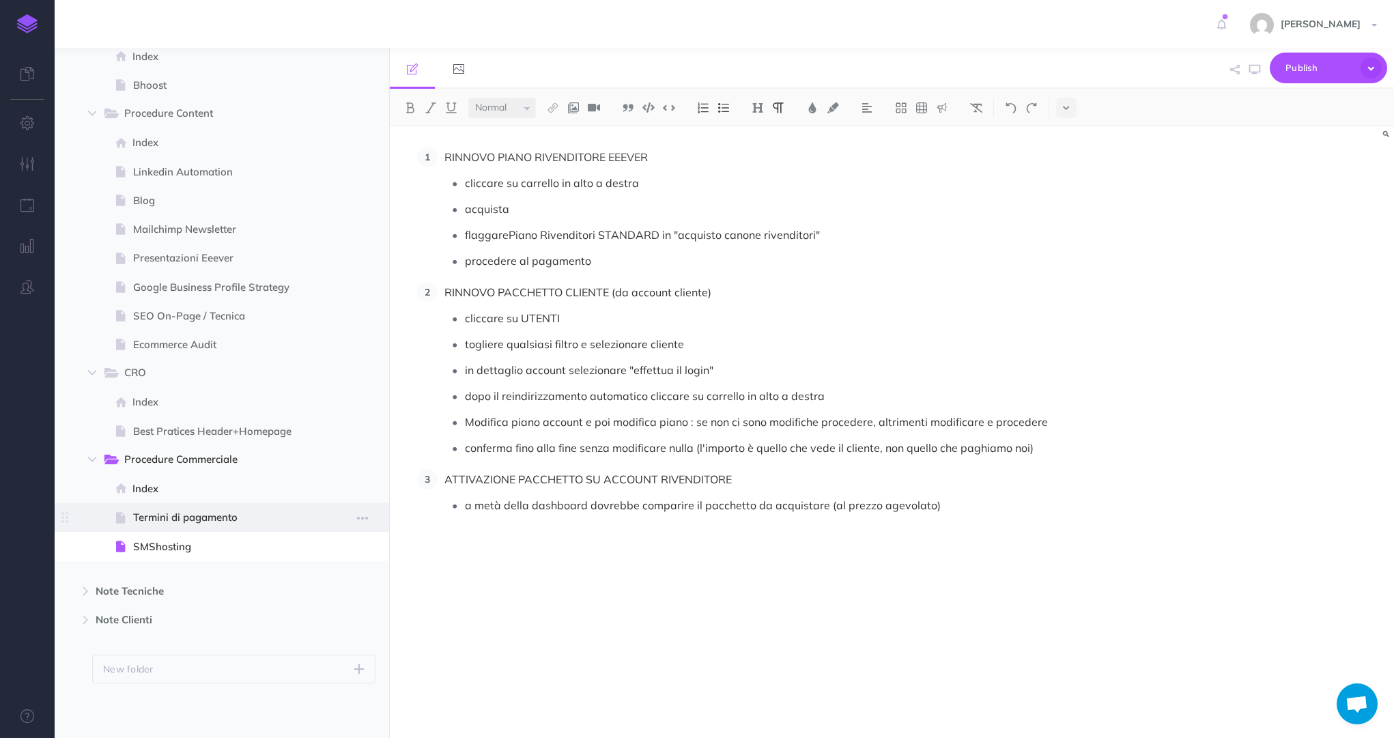
click at [204, 531] on span at bounding box center [222, 517] width 334 height 29
select select "null"
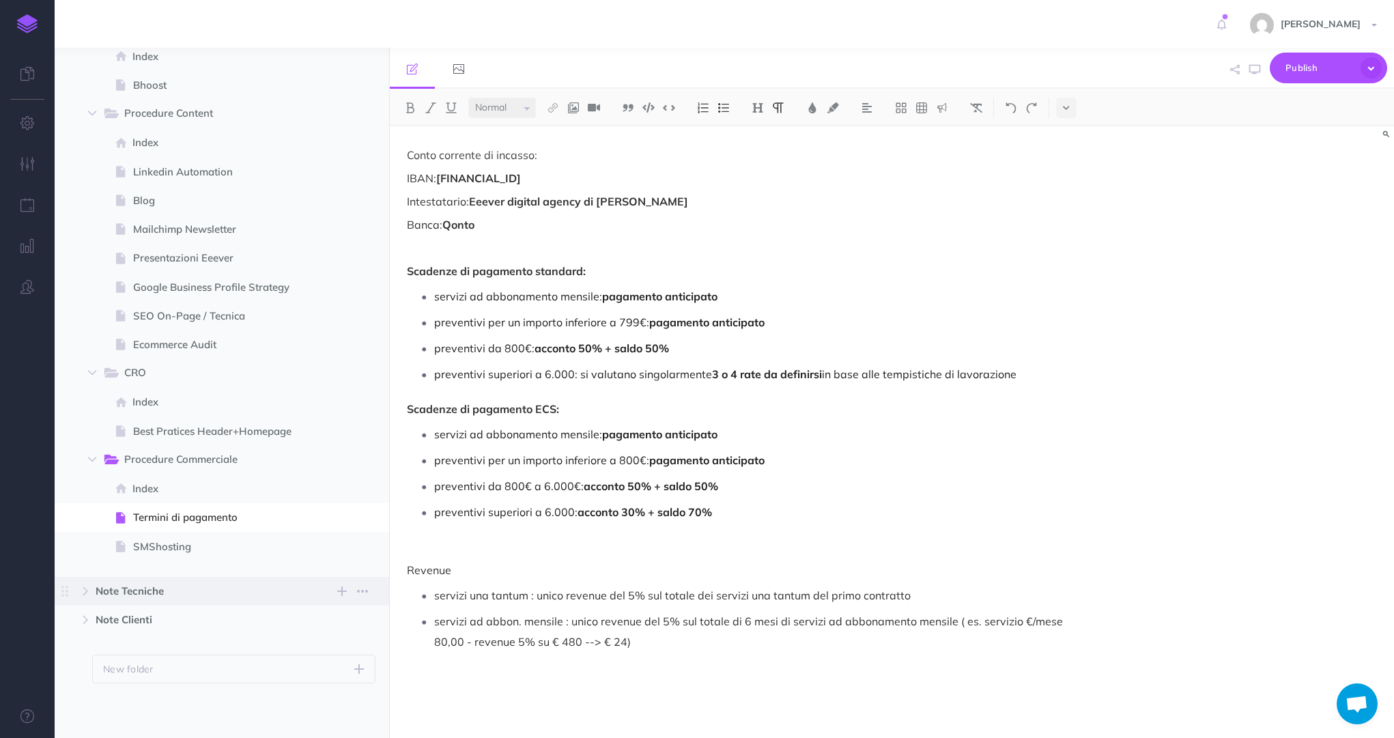
click at [137, 597] on span "Note Tecniche" at bounding box center [193, 591] width 195 height 16
select select "null"
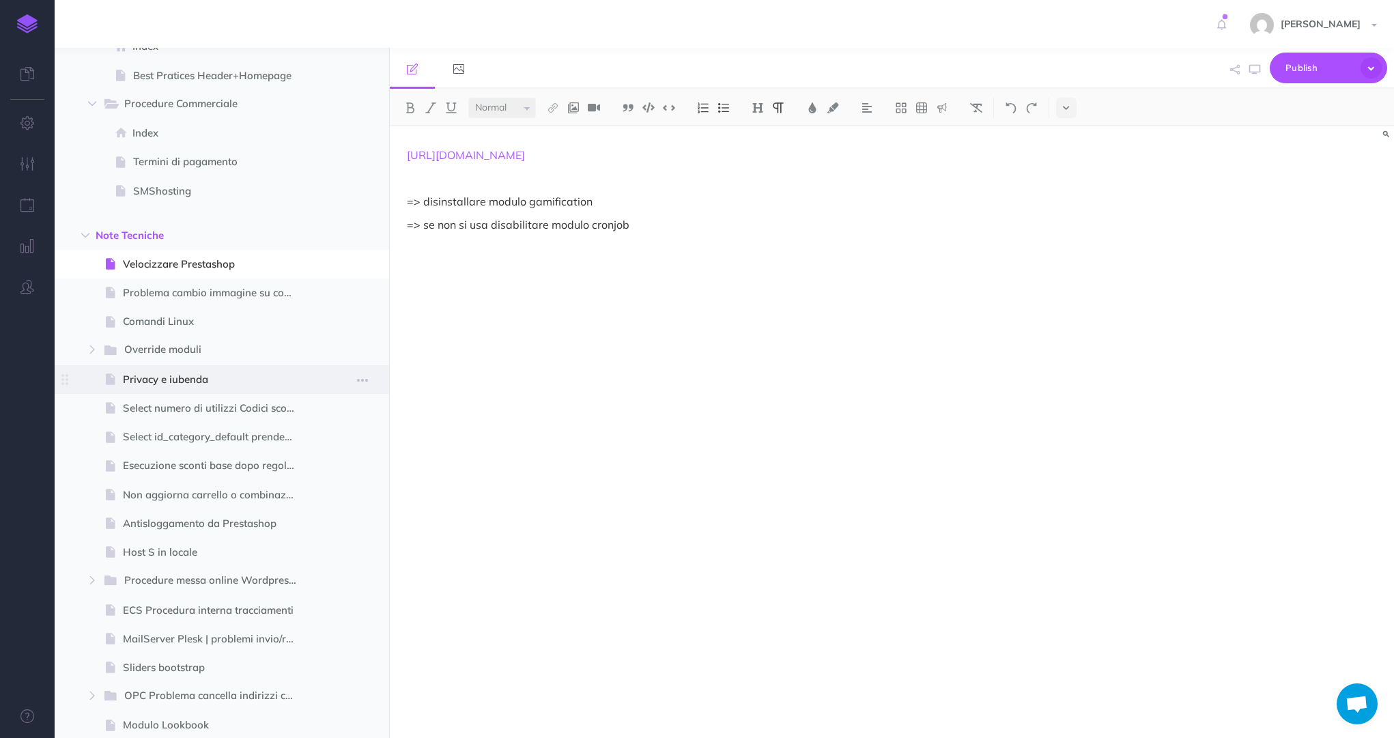
scroll to position [1334, 0]
